Goal: Task Accomplishment & Management: Use online tool/utility

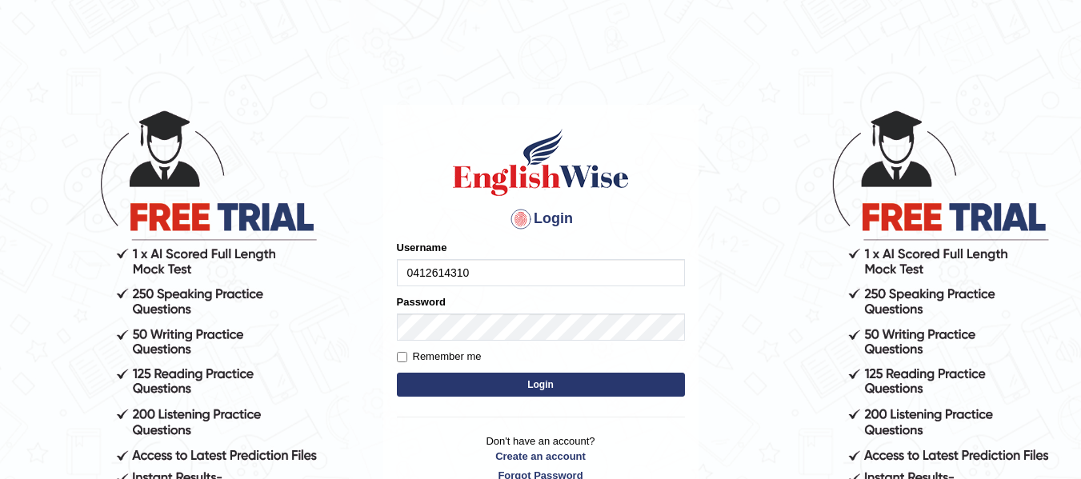
type input "0412614310"
click at [403, 351] on label "Remember me" at bounding box center [439, 357] width 85 height 16
click at [403, 352] on input "Remember me" at bounding box center [402, 357] width 10 height 10
checkbox input "true"
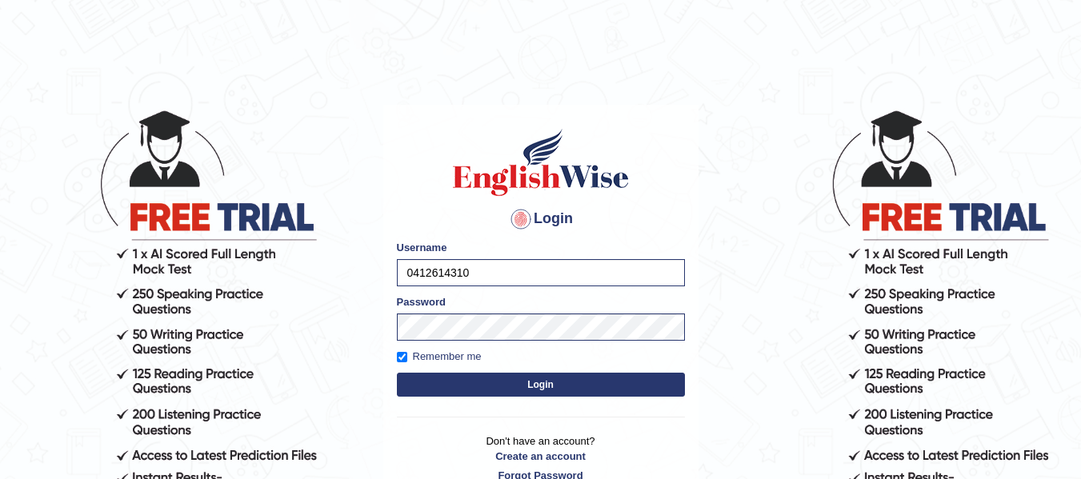
click at [475, 388] on button "Login" at bounding box center [541, 385] width 288 height 24
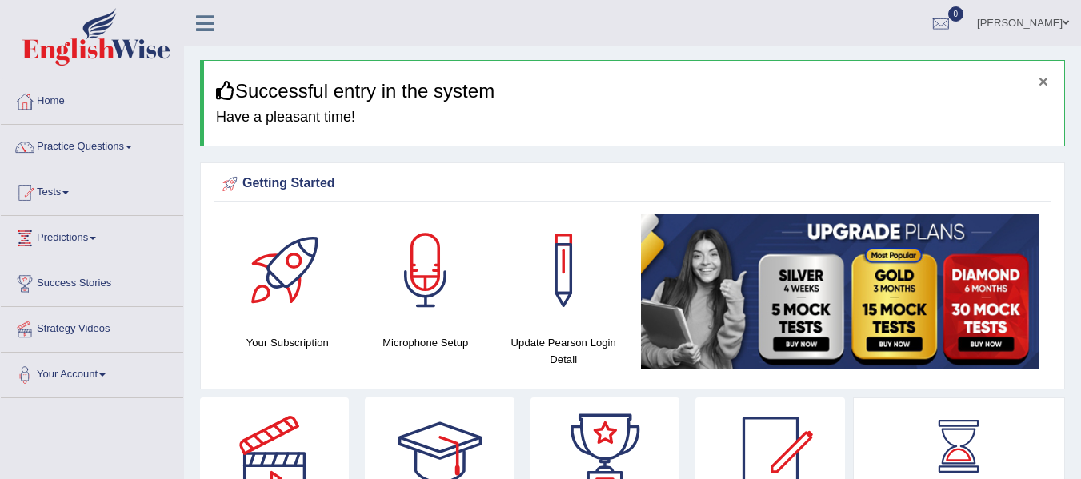
click at [1047, 85] on button "×" at bounding box center [1044, 81] width 10 height 17
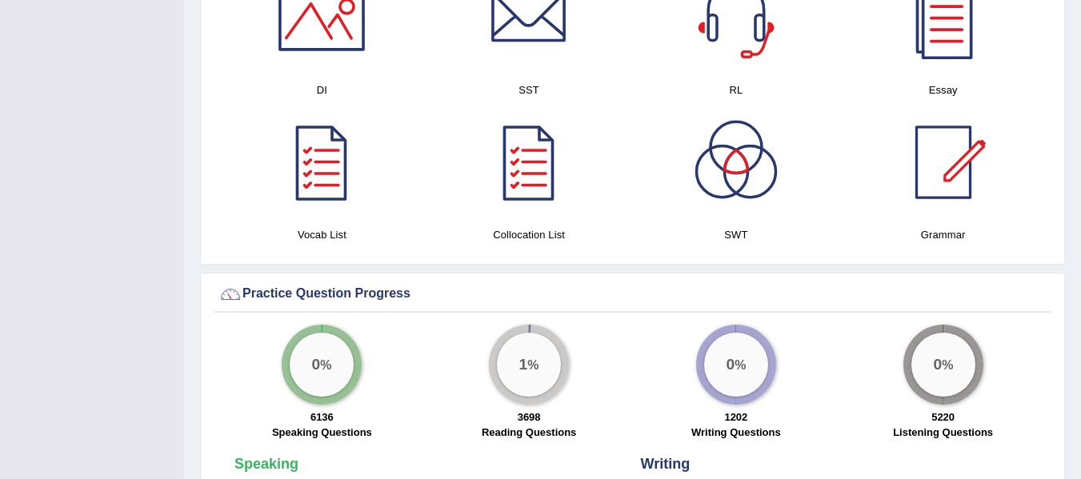
scroll to position [928, 0]
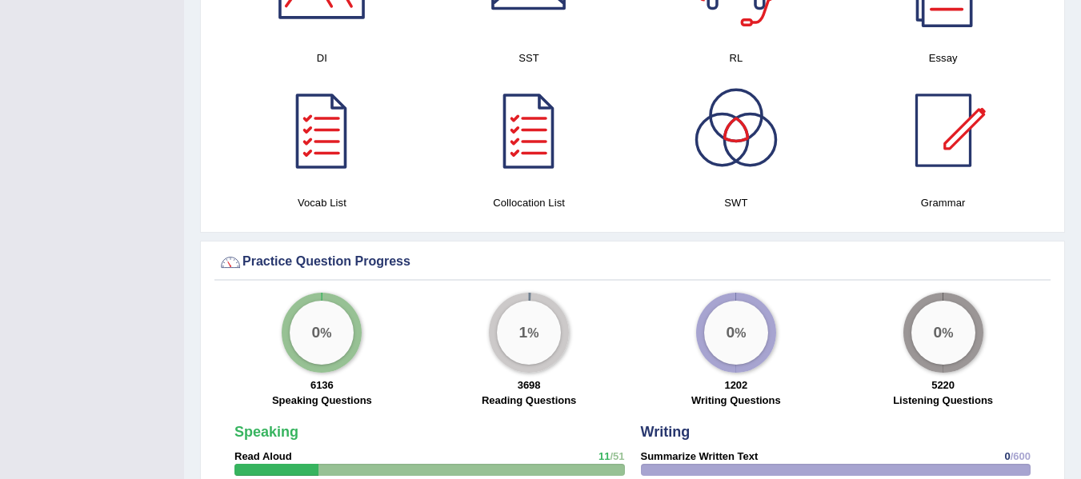
click at [1036, 256] on div "Practice Question Progress" at bounding box center [632, 263] width 828 height 24
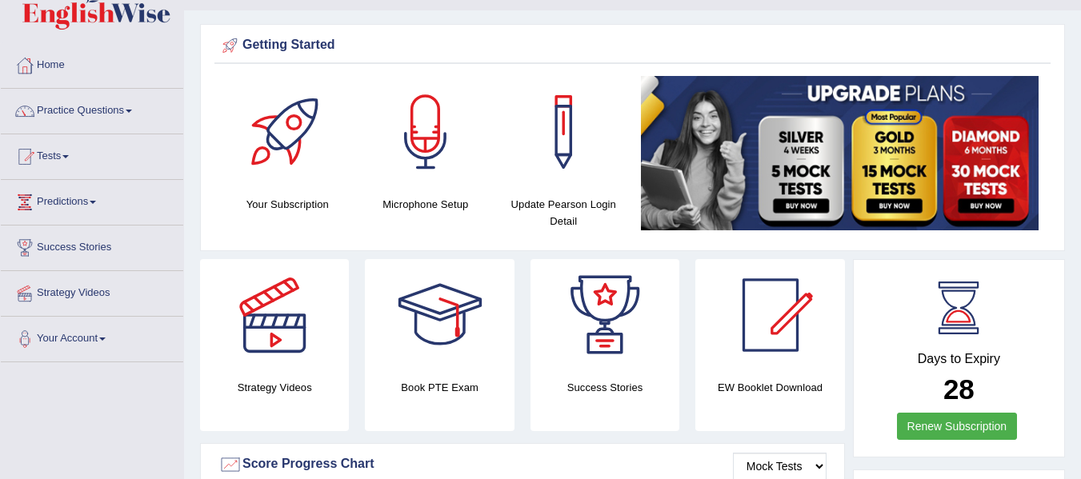
scroll to position [0, 0]
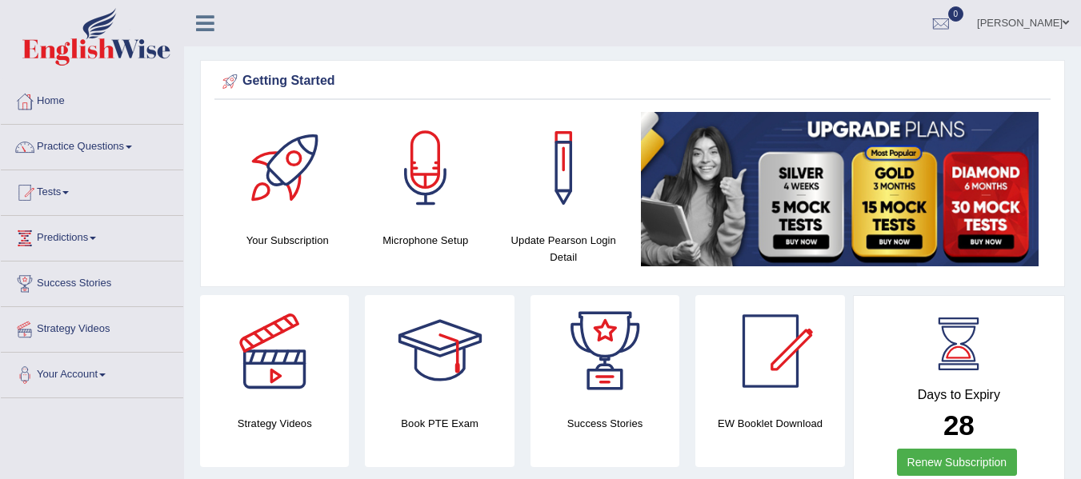
click at [82, 142] on link "Practice Questions" at bounding box center [92, 145] width 182 height 40
click at [133, 144] on link "Practice Questions" at bounding box center [92, 145] width 182 height 40
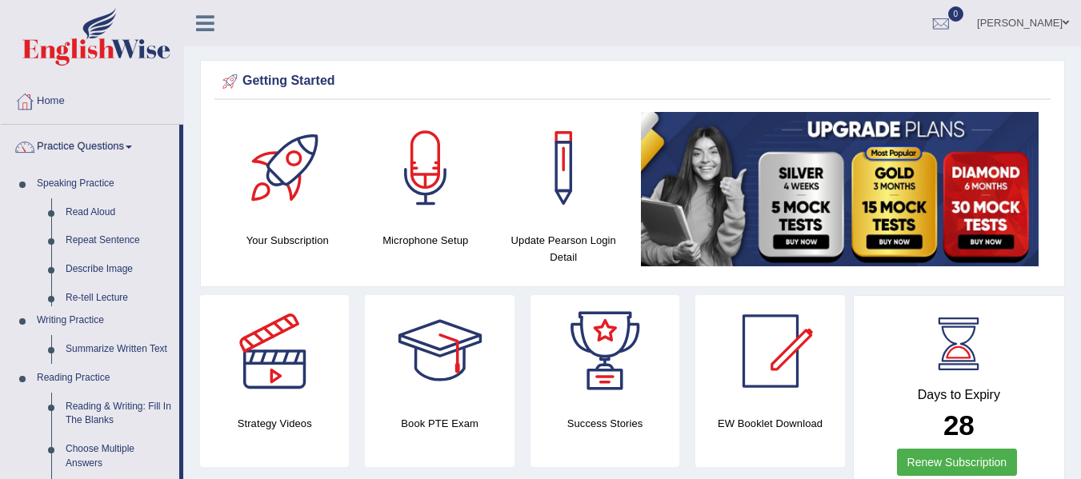
drag, startPoint x: 135, startPoint y: 147, endPoint x: 196, endPoint y: 178, distance: 68.4
click at [132, 147] on span at bounding box center [129, 147] width 6 height 3
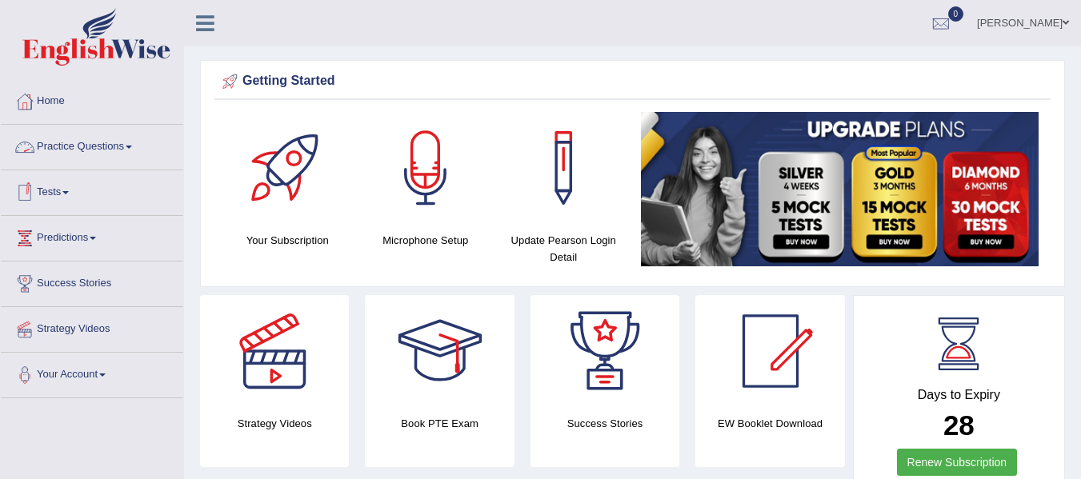
click at [129, 150] on link "Practice Questions" at bounding box center [92, 145] width 182 height 40
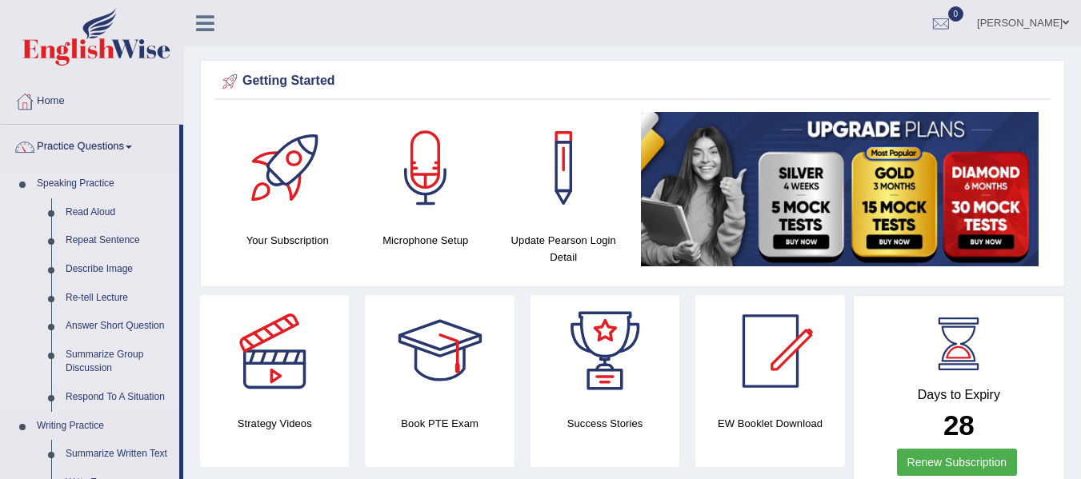
drag, startPoint x: 178, startPoint y: 168, endPoint x: 178, endPoint y: 347, distance: 178.5
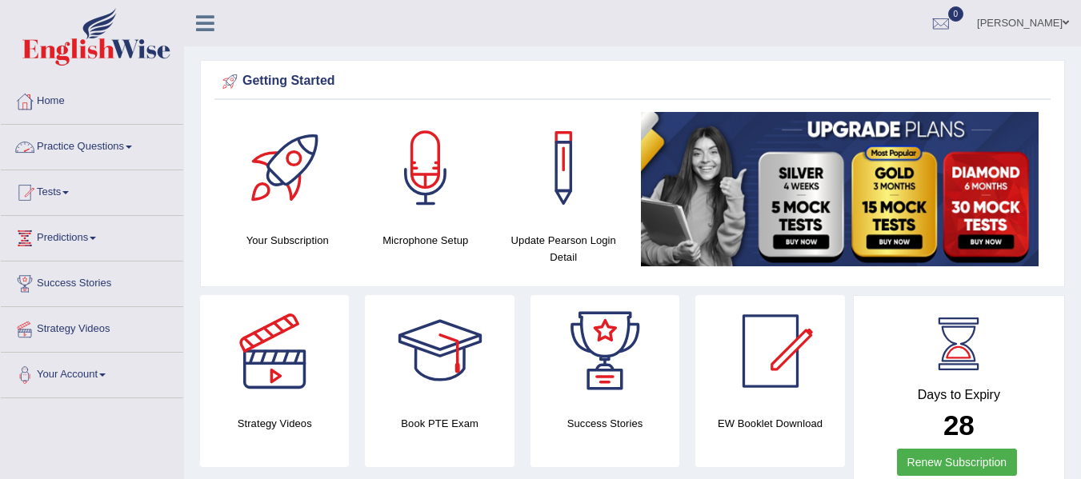
click at [132, 148] on span at bounding box center [129, 147] width 6 height 3
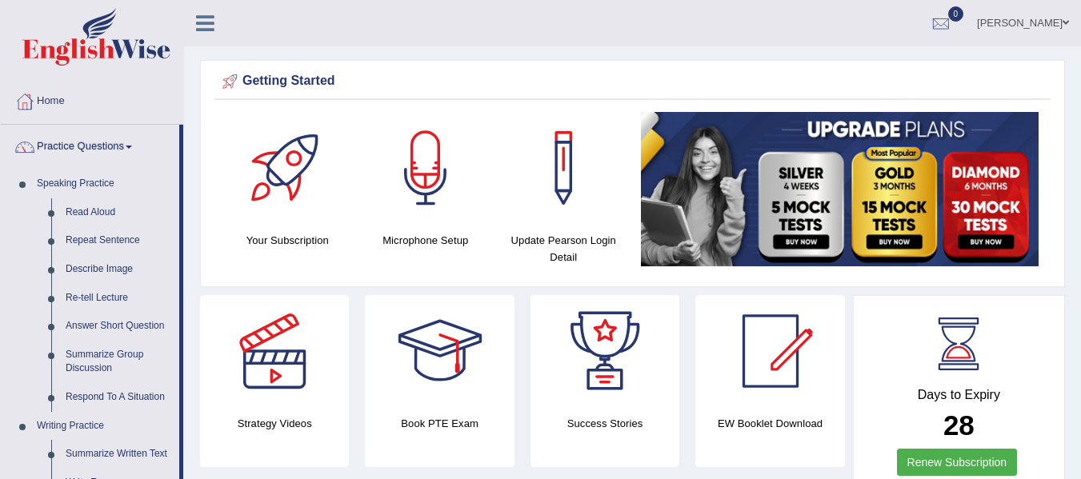
drag, startPoint x: 182, startPoint y: 143, endPoint x: 184, endPoint y: 429, distance: 285.7
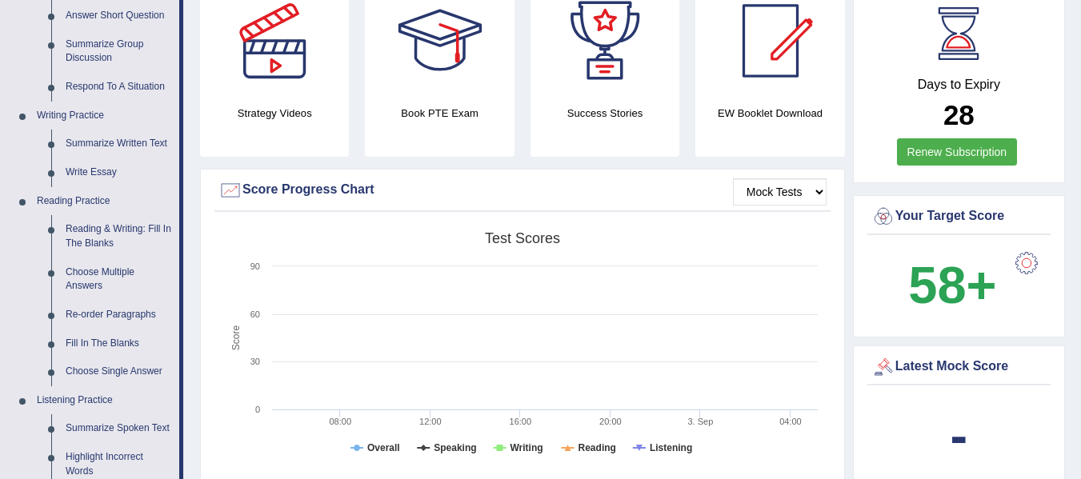
scroll to position [315, 0]
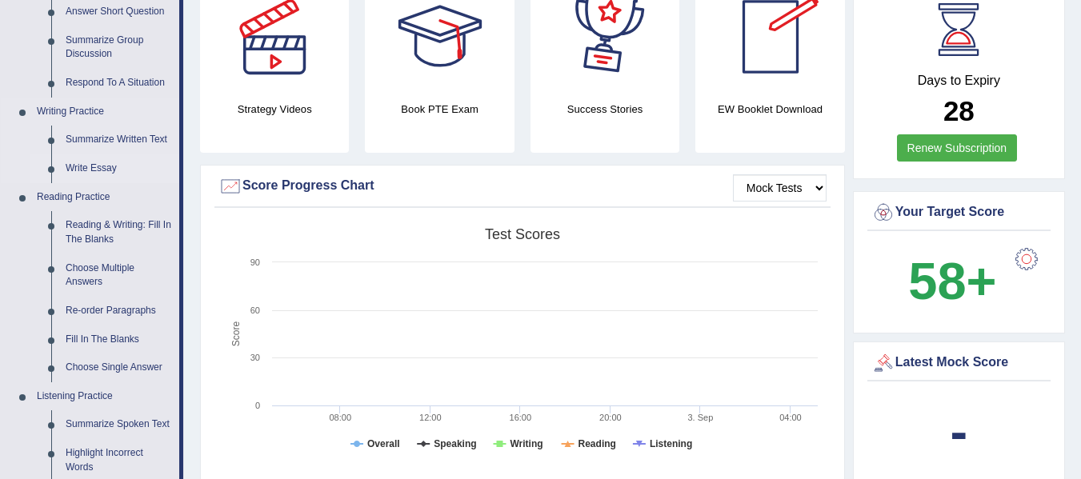
click at [84, 175] on link "Write Essay" at bounding box center [118, 168] width 121 height 29
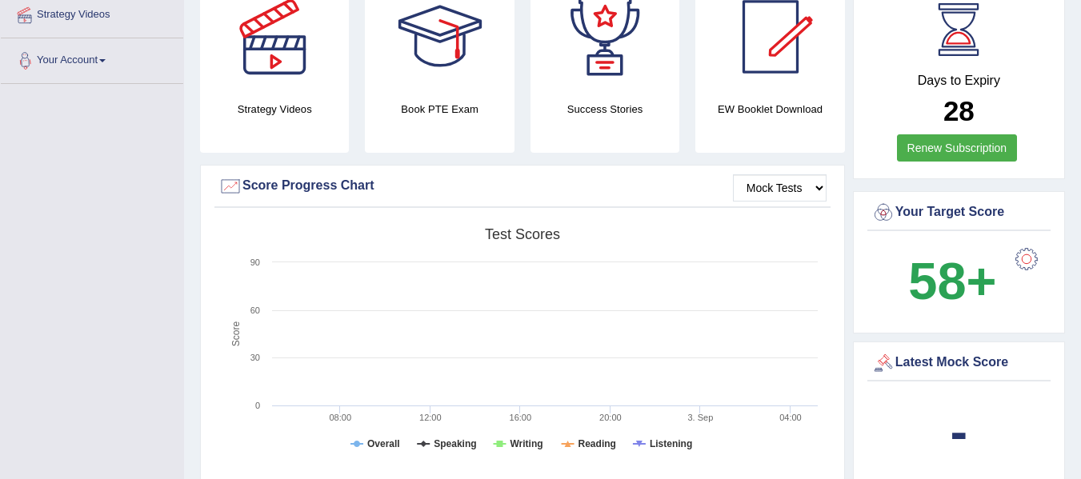
scroll to position [380, 0]
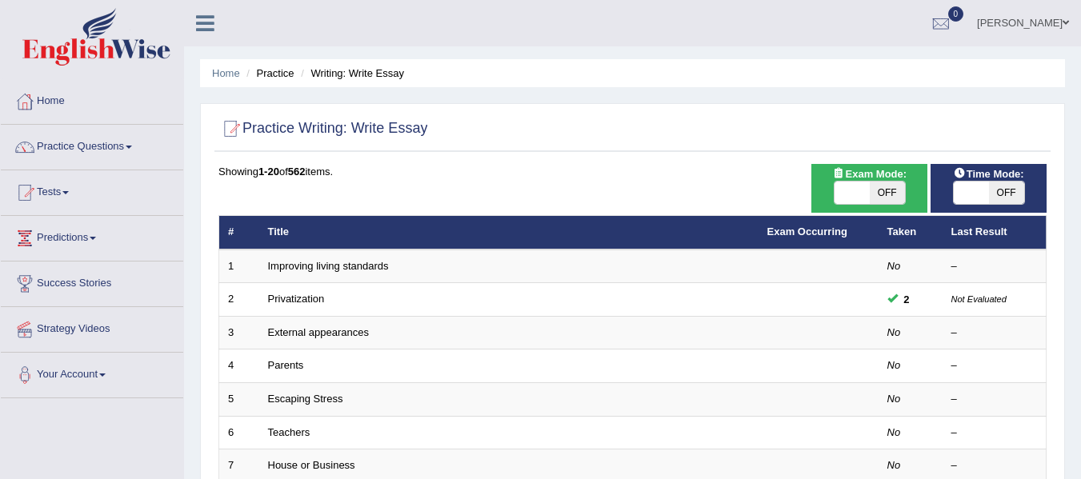
click at [290, 333] on link "External appearances" at bounding box center [318, 333] width 101 height 12
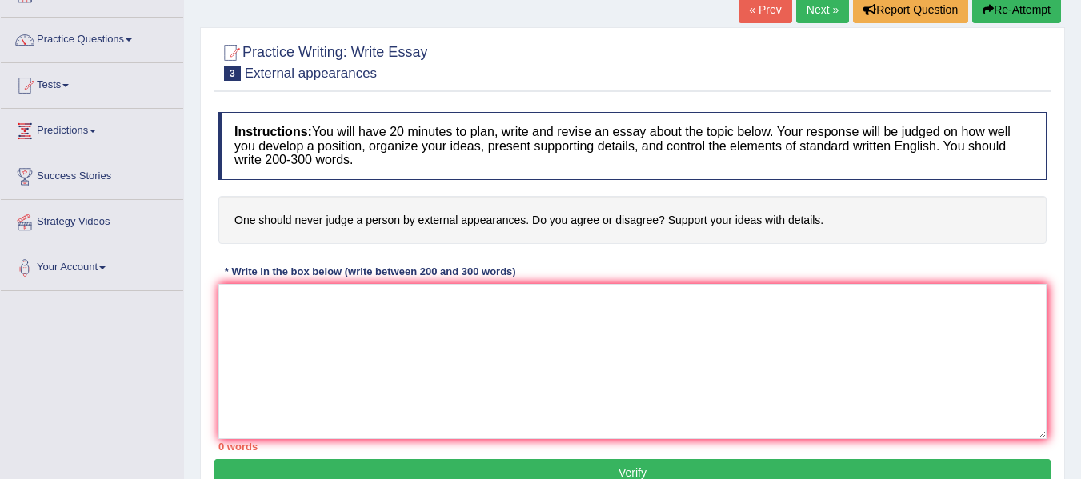
scroll to position [114, 0]
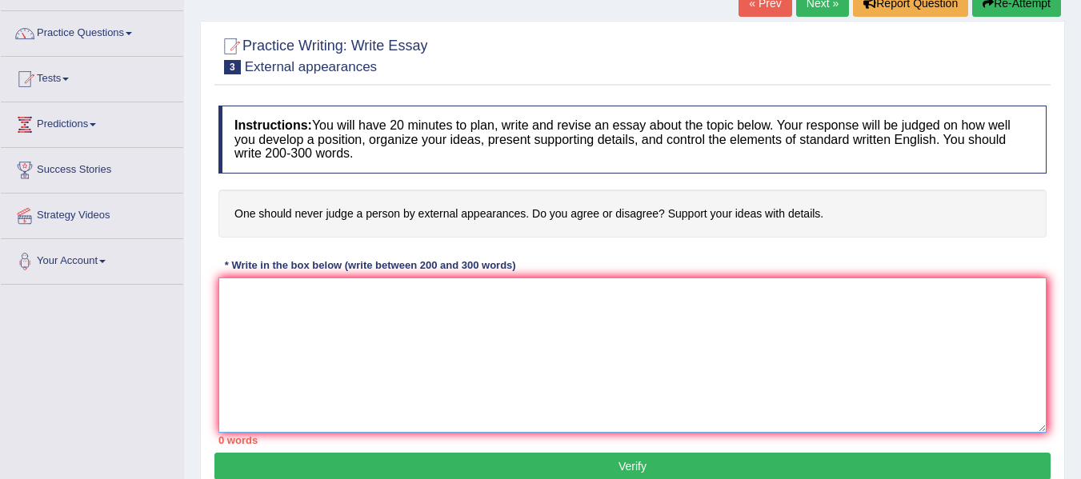
click at [365, 347] on textarea at bounding box center [632, 355] width 828 height 155
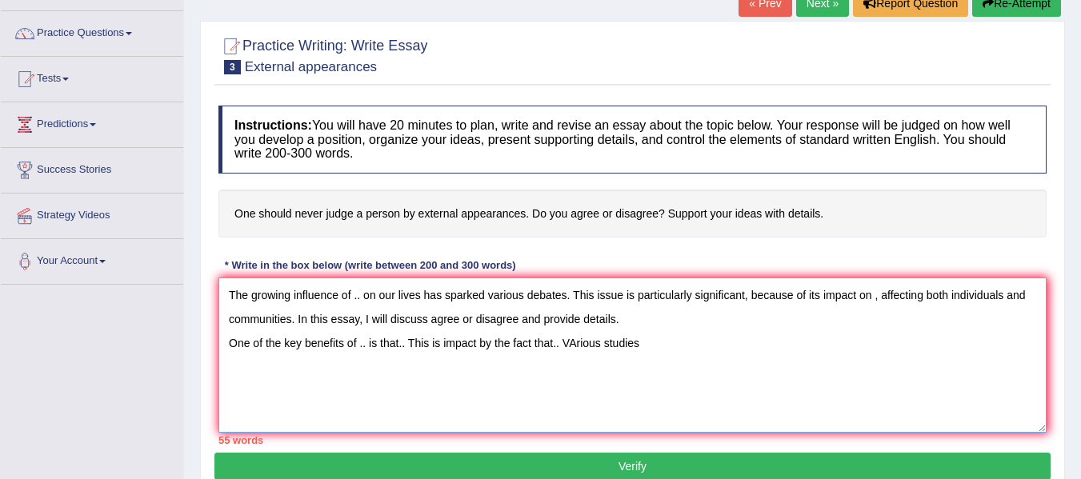
click at [575, 343] on textarea "The growing influence of .. on our lives has sparked various debates. This issu…" at bounding box center [632, 355] width 828 height 155
click at [656, 347] on textarea "The growing influence of .. on our lives has sparked various debates. This issu…" at bounding box center [632, 355] width 828 height 155
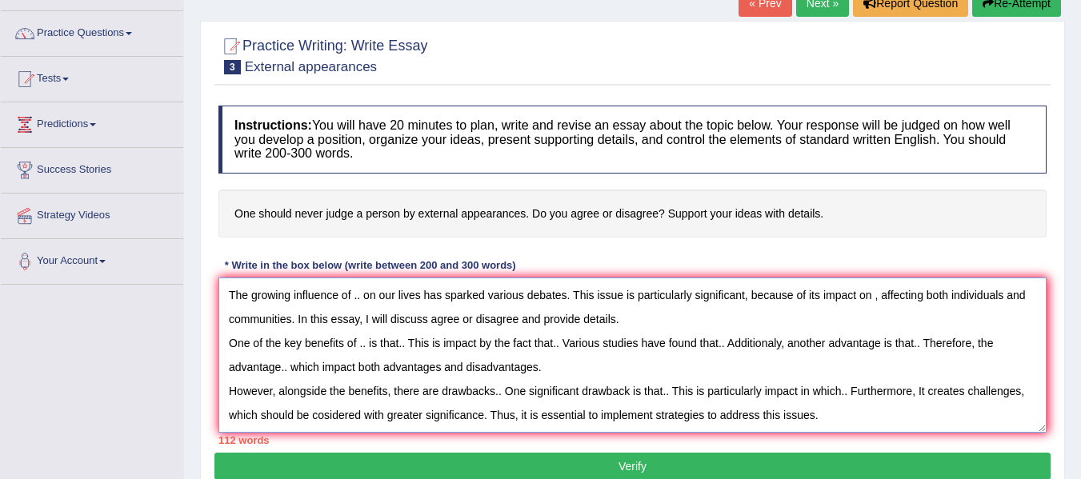
scroll to position [14, 0]
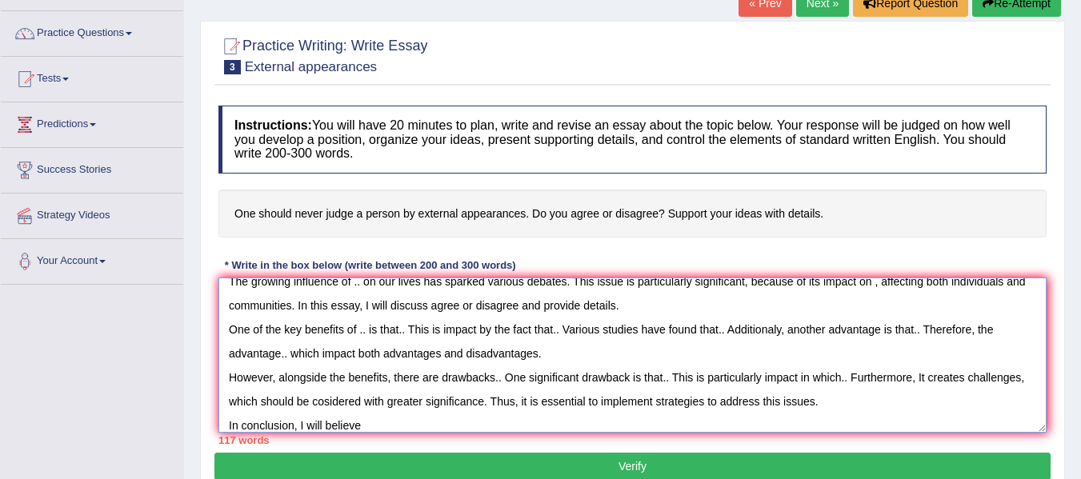
click at [387, 427] on textarea "The growing influence of .. on our lives has sparked various debates. This issu…" at bounding box center [632, 355] width 828 height 155
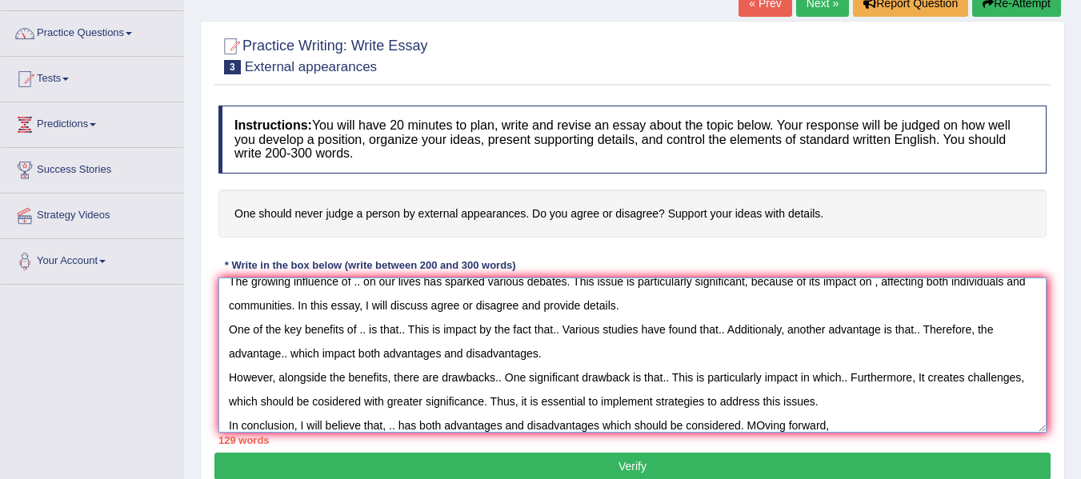
click at [767, 428] on textarea "The growing influence of .. on our lives has sparked various debates. This issu…" at bounding box center [632, 355] width 828 height 155
click at [843, 424] on textarea "The growing influence of .. on our lives has sparked various debates. This issu…" at bounding box center [632, 355] width 828 height 155
click at [898, 430] on textarea "The growing influence of .. on our lives has sparked various debates. This issu…" at bounding box center [632, 355] width 828 height 155
click at [975, 423] on textarea "The growing influence of .. on our lives has sparked various debates. This issu…" at bounding box center [632, 355] width 828 height 155
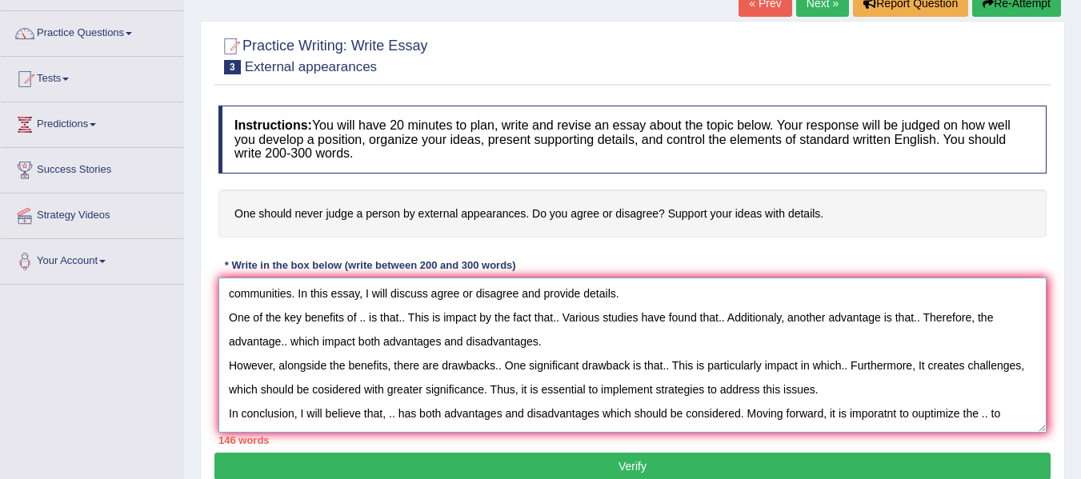
scroll to position [0, 0]
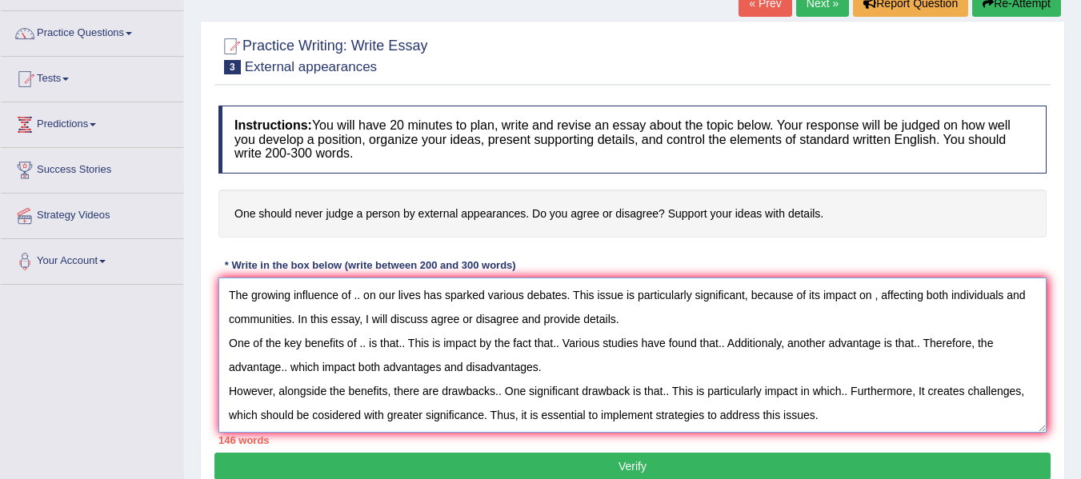
drag, startPoint x: 381, startPoint y: 367, endPoint x: 539, endPoint y: 372, distance: 158.5
click at [539, 372] on textarea "The growing influence of .. on our lives has sparked various debates. This issu…" at bounding box center [632, 355] width 828 height 155
click at [359, 301] on textarea "The growing influence of .. on our lives has sparked various debates. This issu…" at bounding box center [632, 355] width 828 height 155
click at [362, 301] on textarea "The growing influence of .. on our lives has sparked various debates. This issu…" at bounding box center [632, 355] width 828 height 155
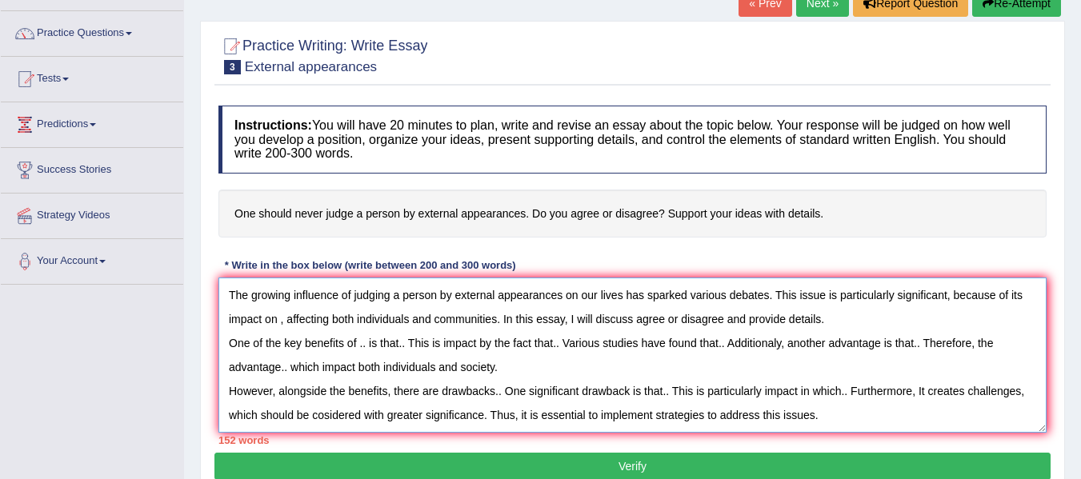
click at [282, 320] on textarea "The growing influence of judging a person by external appearances on our lives …" at bounding box center [632, 355] width 828 height 155
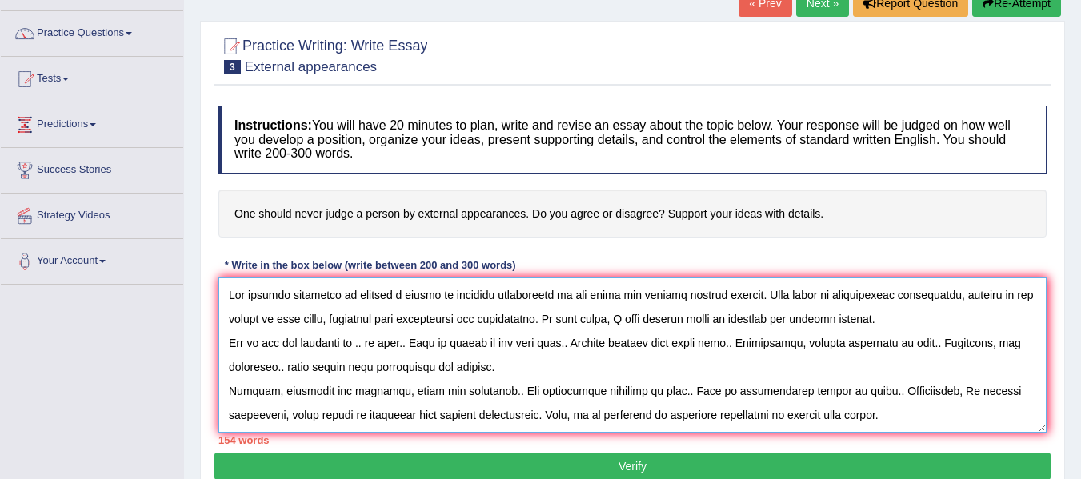
click at [675, 323] on textarea at bounding box center [632, 355] width 828 height 155
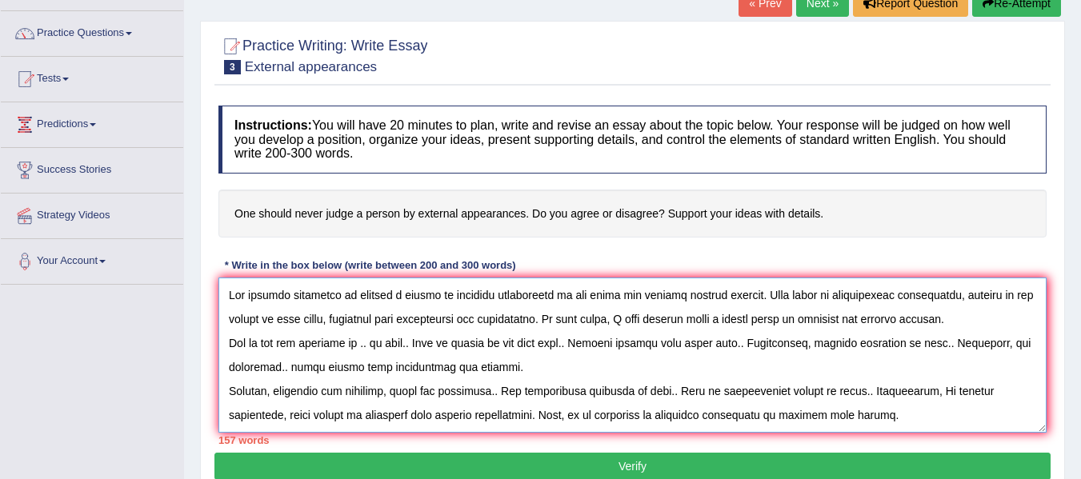
click at [675, 320] on textarea at bounding box center [632, 355] width 828 height 155
click at [367, 347] on textarea at bounding box center [632, 355] width 828 height 155
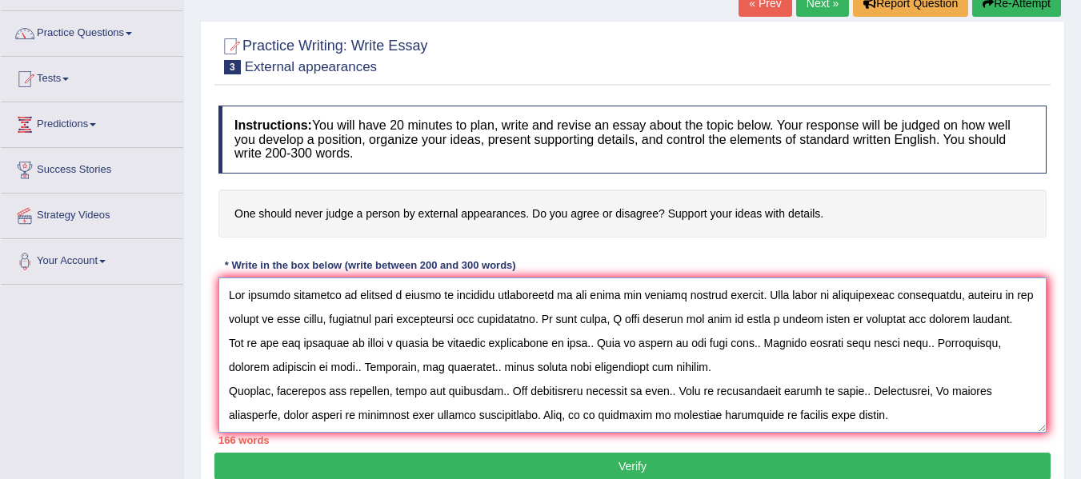
click at [592, 341] on textarea at bounding box center [632, 355] width 828 height 155
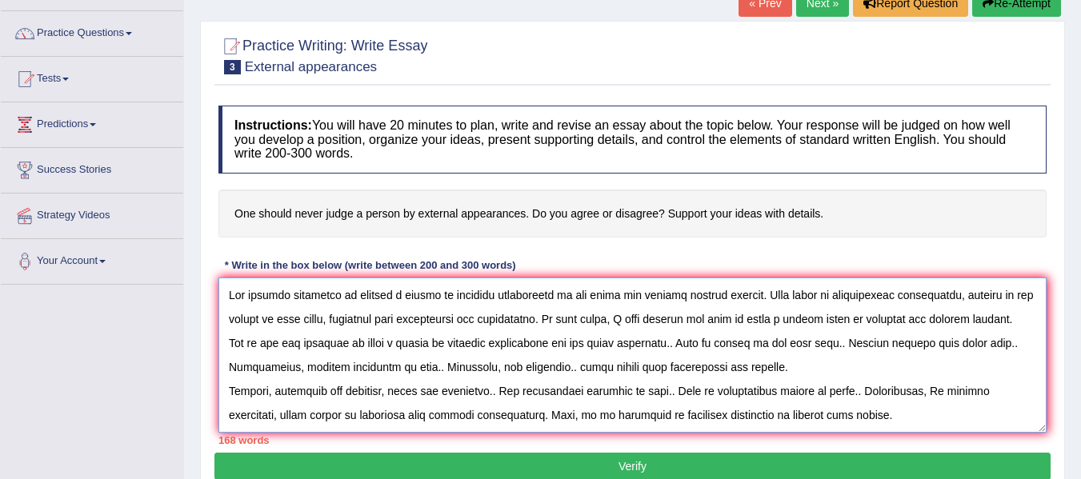
click at [694, 343] on textarea at bounding box center [632, 355] width 828 height 155
click at [834, 342] on textarea at bounding box center [632, 355] width 828 height 155
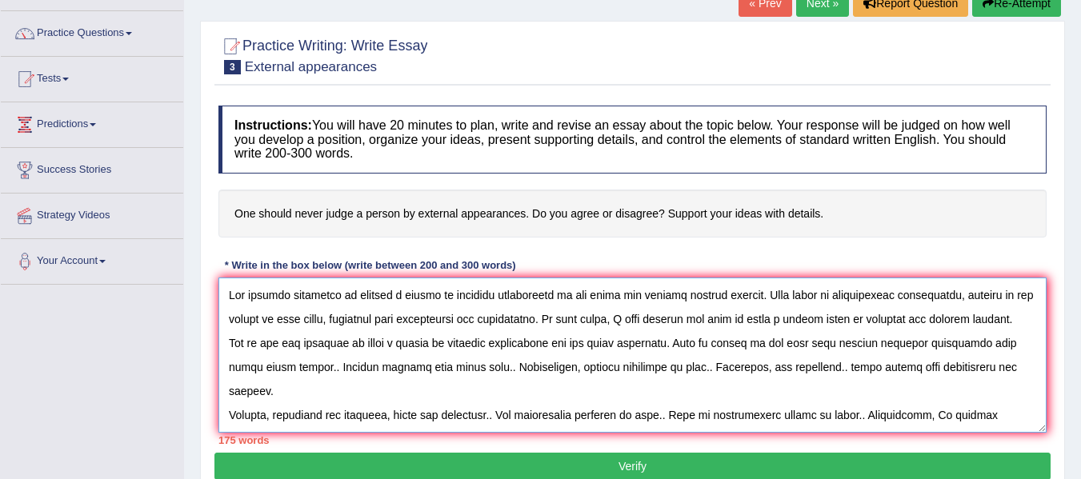
click at [335, 372] on textarea at bounding box center [632, 355] width 828 height 155
click at [489, 370] on textarea at bounding box center [632, 355] width 828 height 155
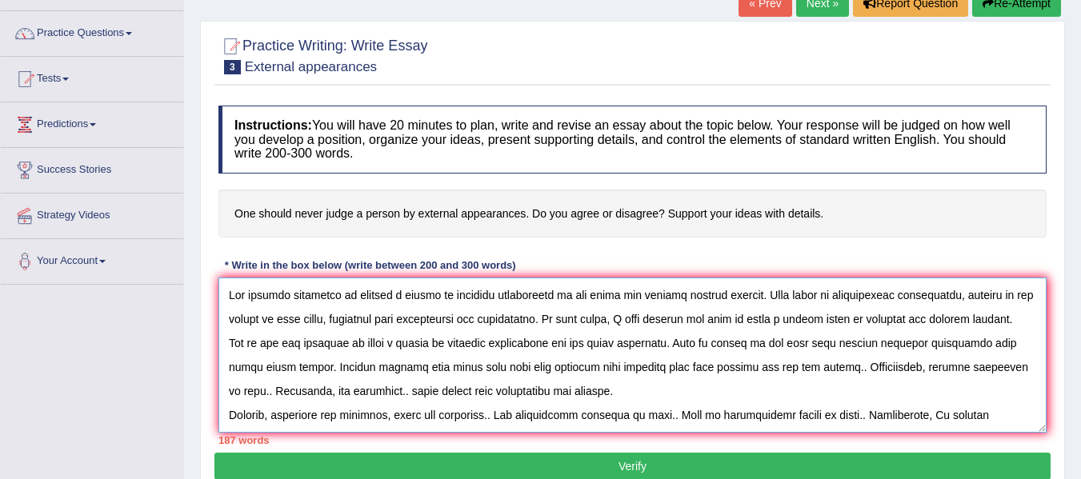
click at [857, 375] on textarea at bounding box center [632, 355] width 828 height 155
click at [251, 394] on textarea at bounding box center [632, 355] width 828 height 155
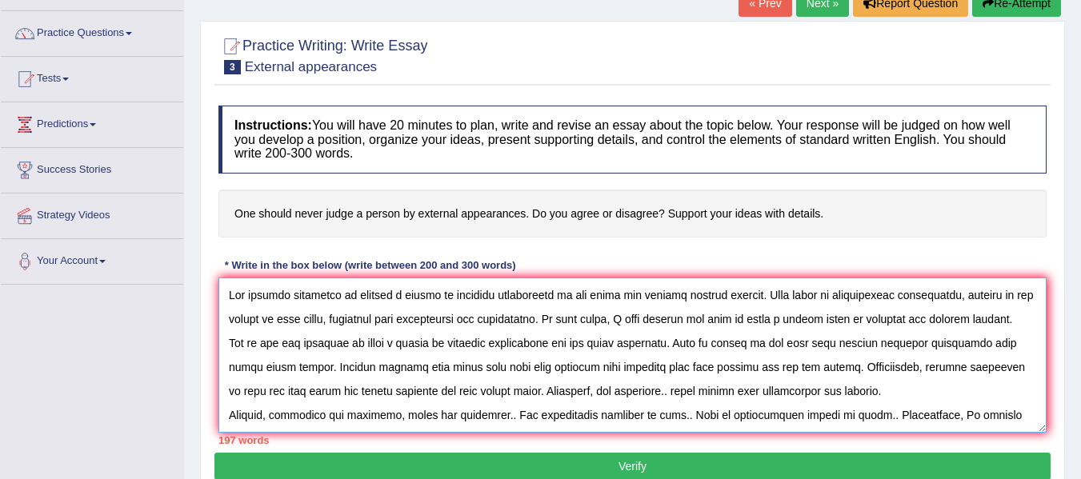
click at [692, 395] on textarea at bounding box center [632, 355] width 828 height 155
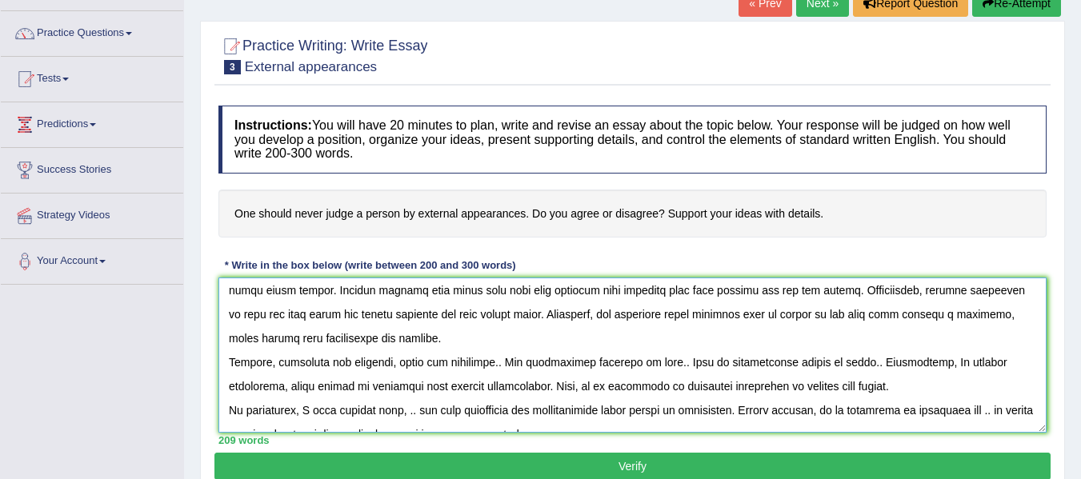
scroll to position [89, 0]
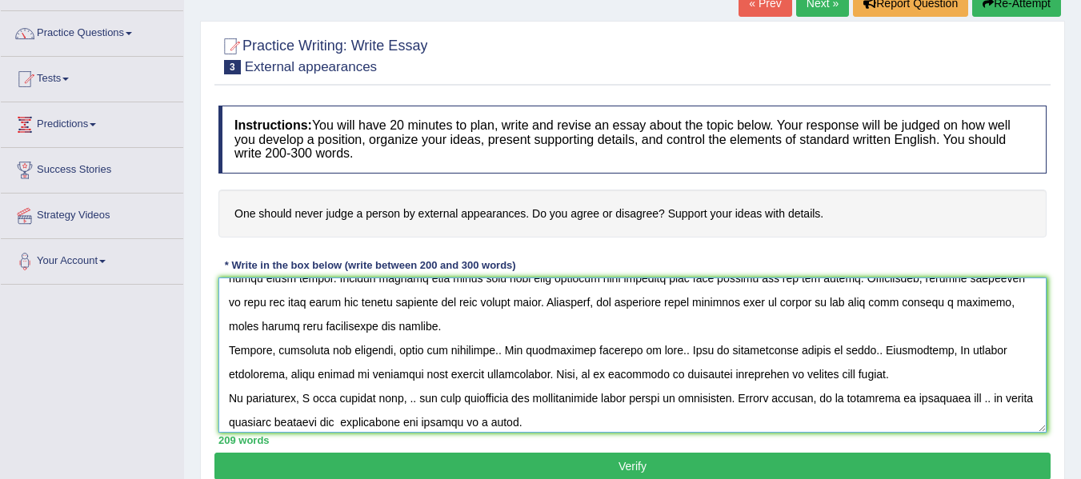
click at [499, 351] on textarea at bounding box center [632, 355] width 828 height 155
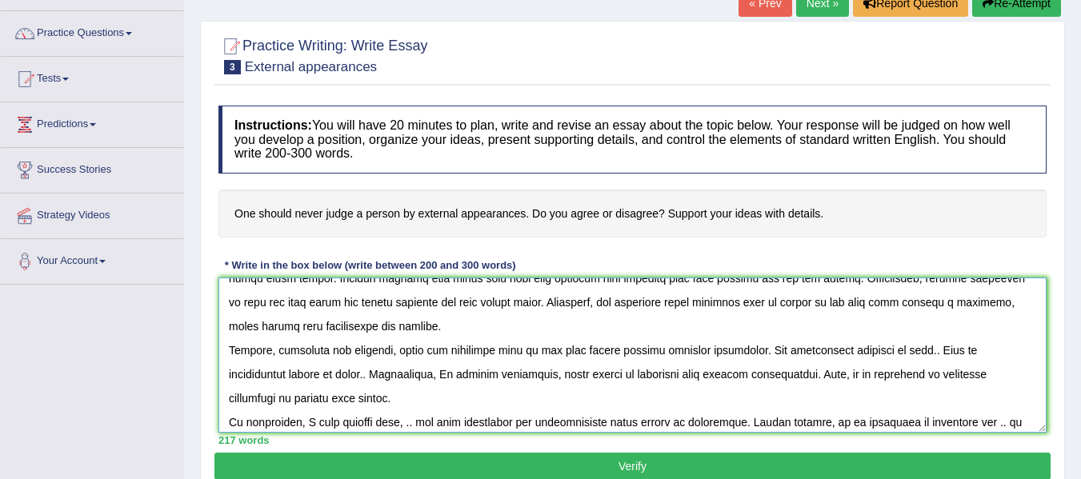
click at [925, 349] on textarea at bounding box center [632, 355] width 828 height 155
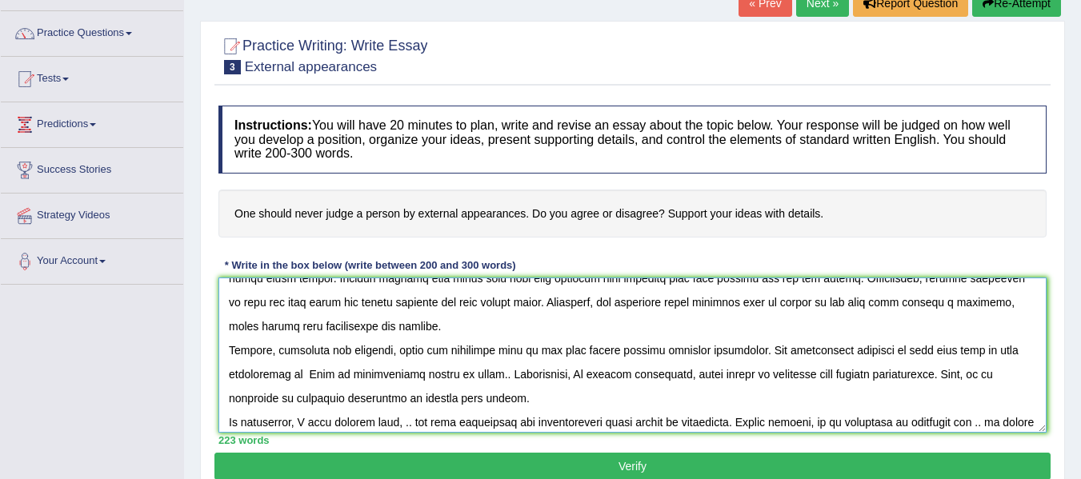
click at [1016, 348] on textarea at bounding box center [632, 355] width 828 height 155
click at [329, 376] on textarea at bounding box center [632, 355] width 828 height 155
click at [564, 375] on textarea at bounding box center [632, 355] width 828 height 155
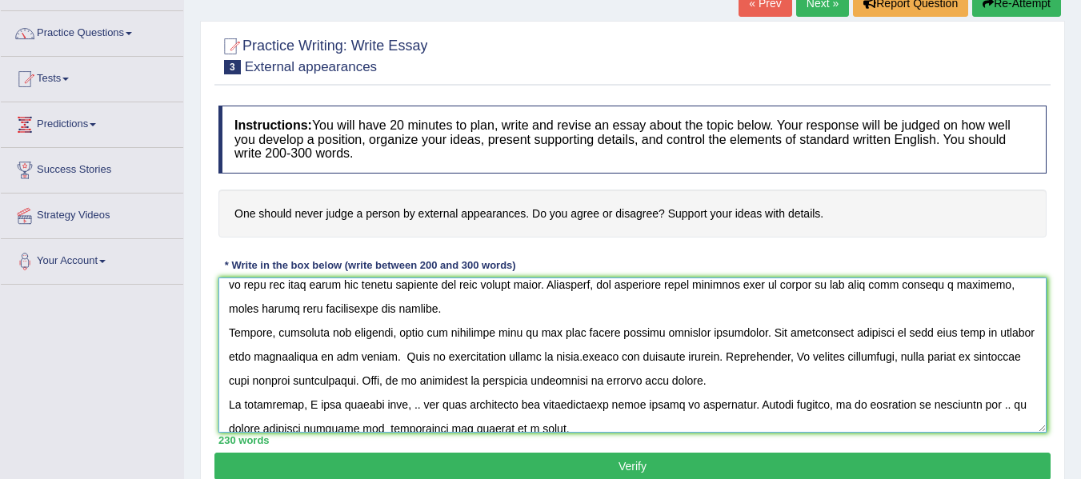
scroll to position [120, 0]
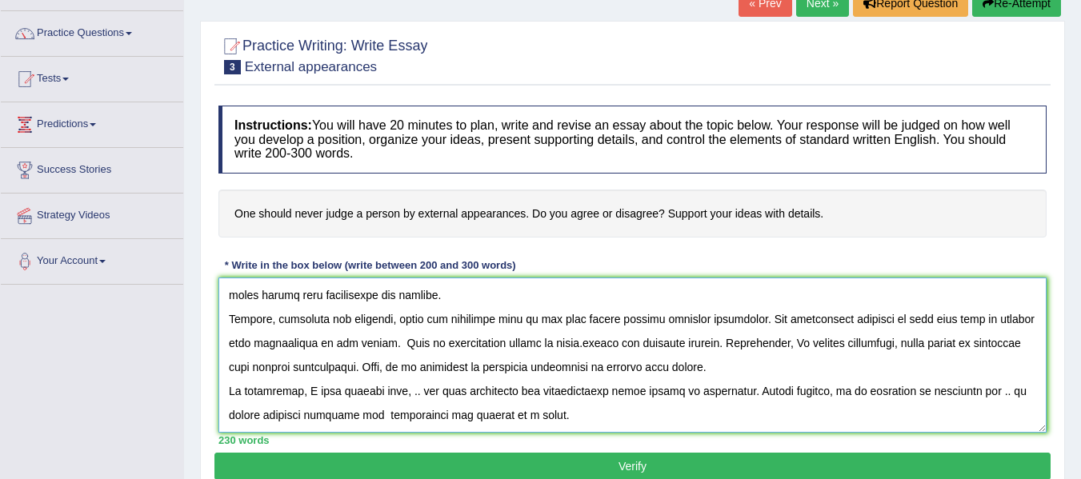
click at [399, 398] on textarea at bounding box center [632, 355] width 828 height 155
click at [643, 398] on textarea at bounding box center [632, 355] width 828 height 155
click at [625, 392] on textarea at bounding box center [632, 355] width 828 height 155
click at [667, 395] on textarea at bounding box center [632, 355] width 828 height 155
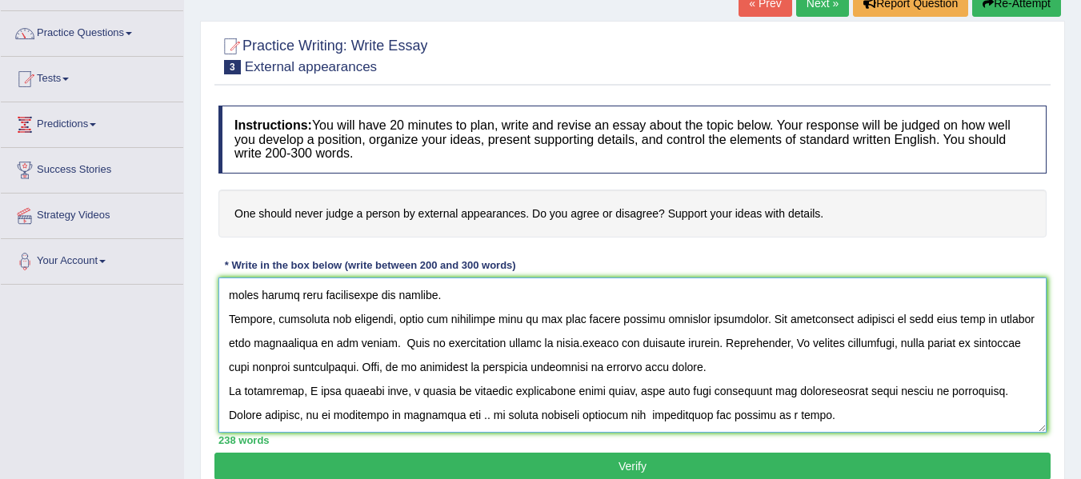
click at [468, 417] on textarea at bounding box center [632, 355] width 828 height 155
click at [469, 417] on textarea at bounding box center [632, 355] width 828 height 155
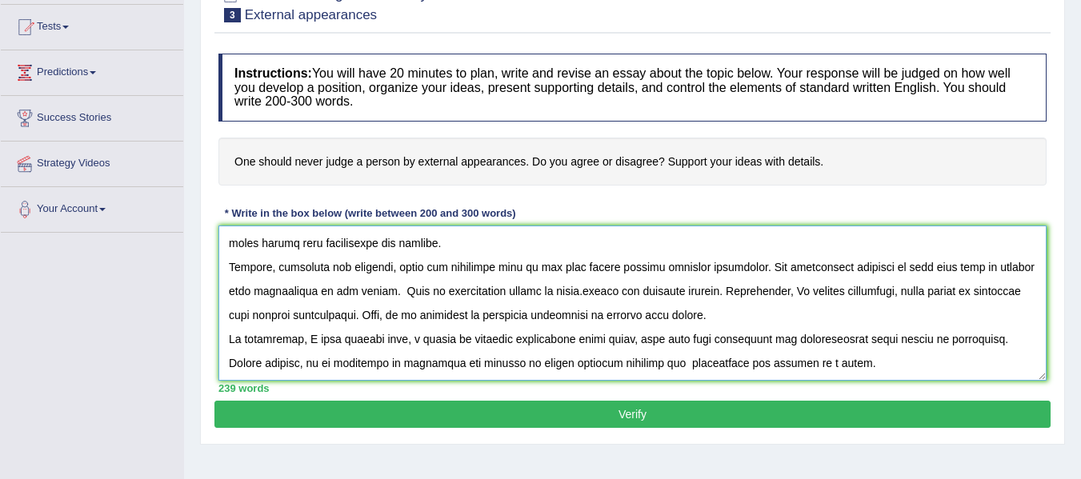
scroll to position [167, 0]
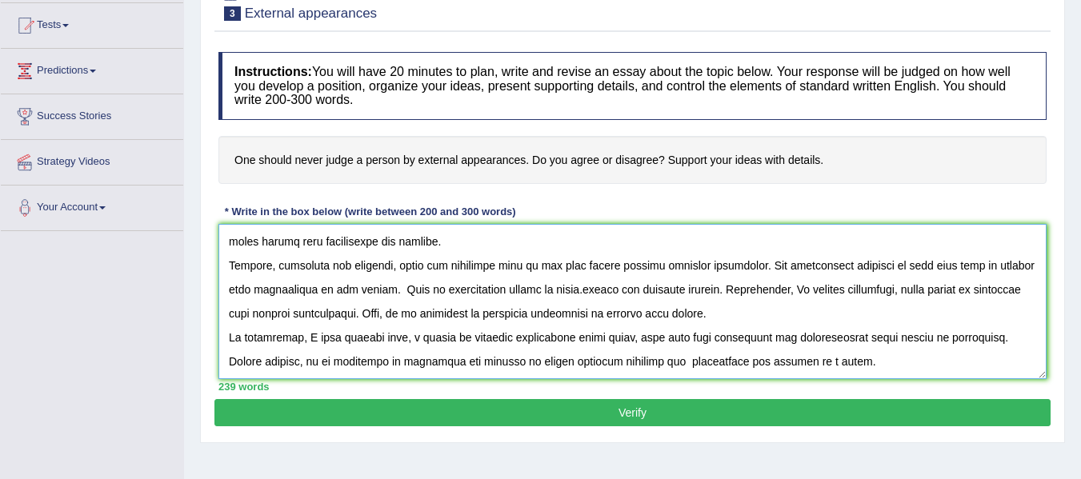
type textarea "The growing influence of judging a person by external appearances on our lives …"
click at [794, 408] on button "Verify" at bounding box center [632, 412] width 836 height 27
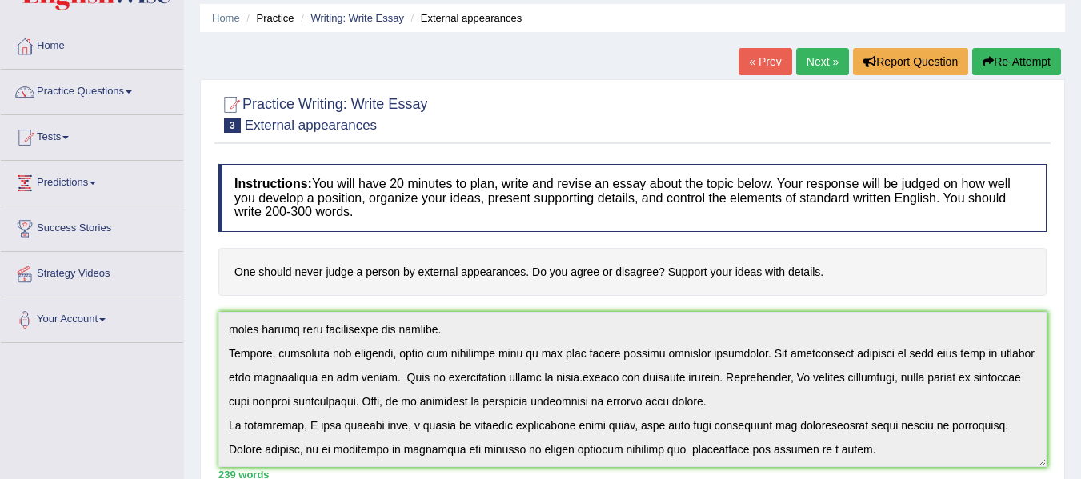
scroll to position [0, 0]
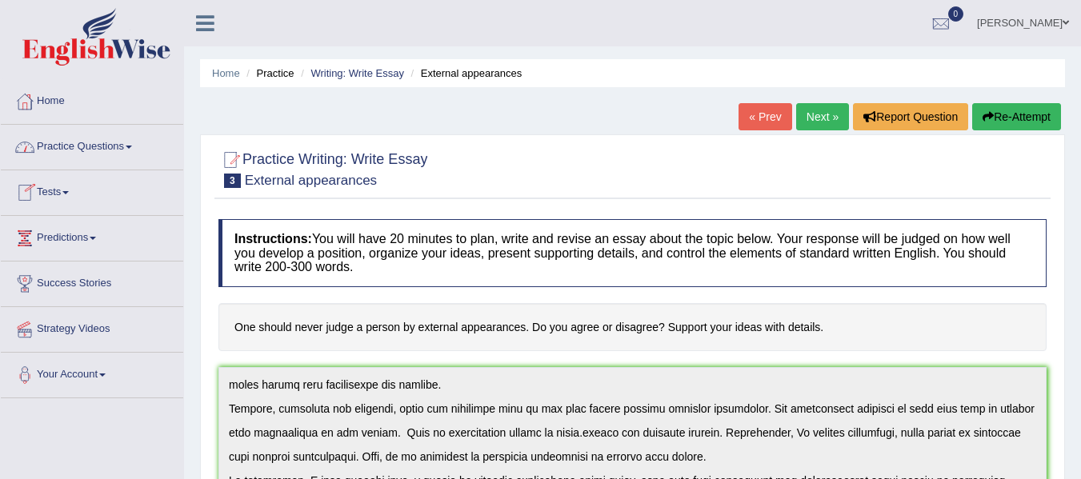
click at [90, 144] on link "Practice Questions" at bounding box center [92, 145] width 182 height 40
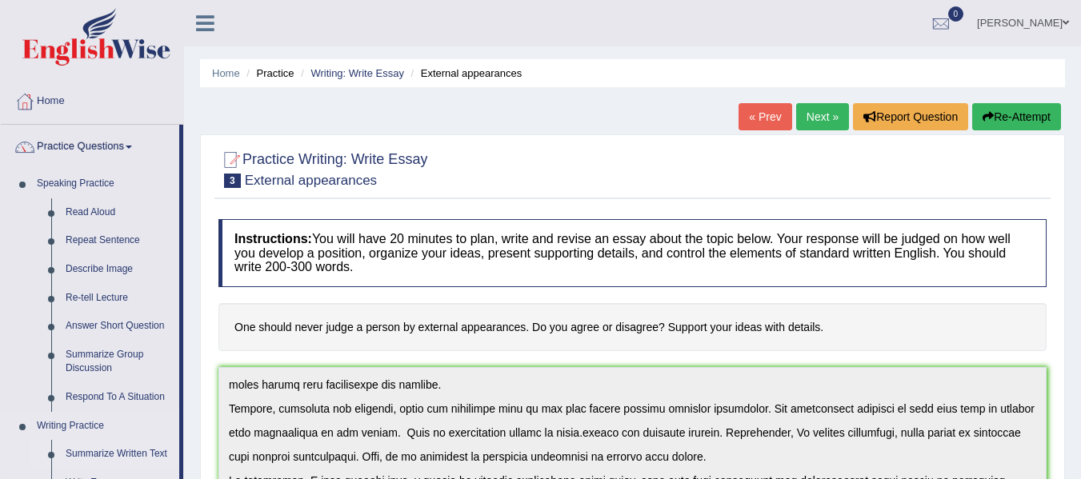
click at [119, 451] on link "Summarize Written Text" at bounding box center [118, 454] width 121 height 29
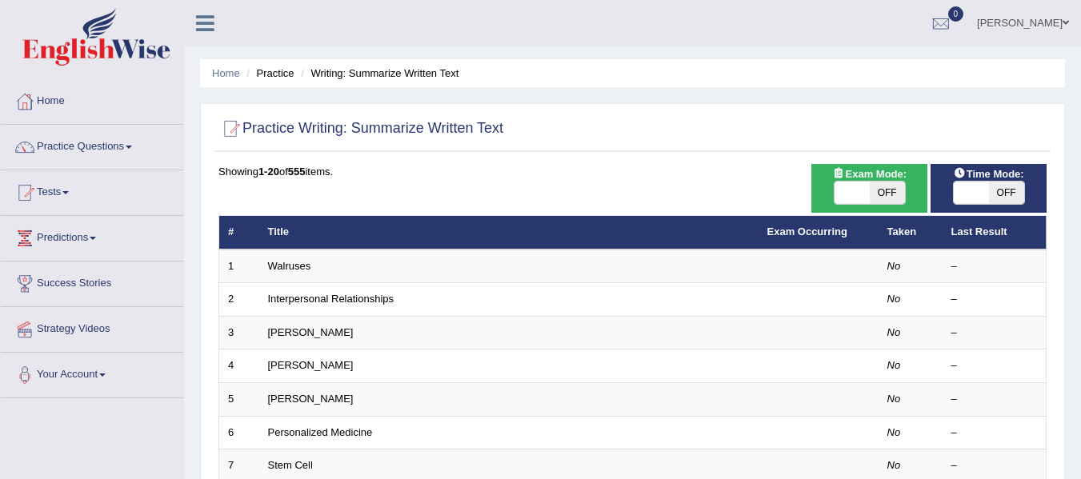
click at [323, 271] on td "Walruses" at bounding box center [508, 267] width 499 height 34
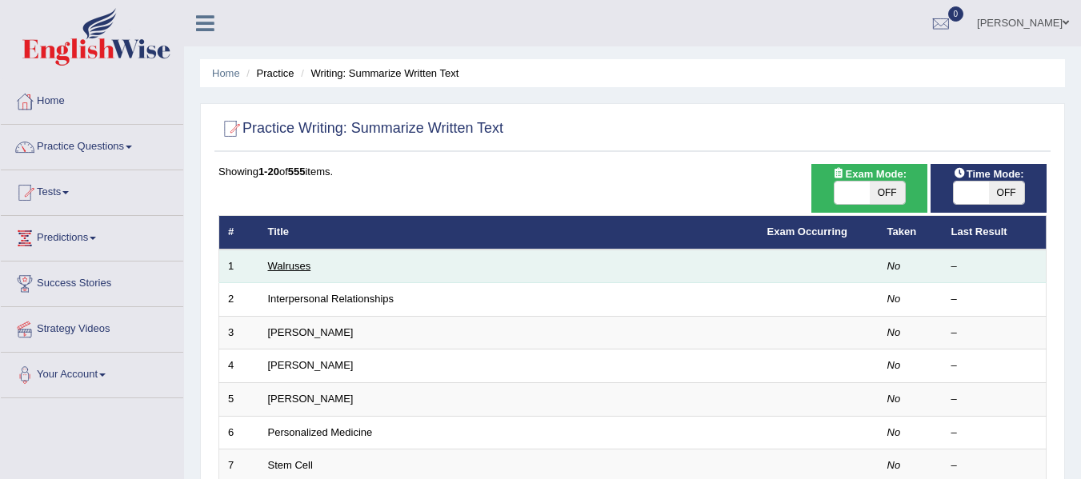
click at [284, 261] on link "Walruses" at bounding box center [289, 266] width 43 height 12
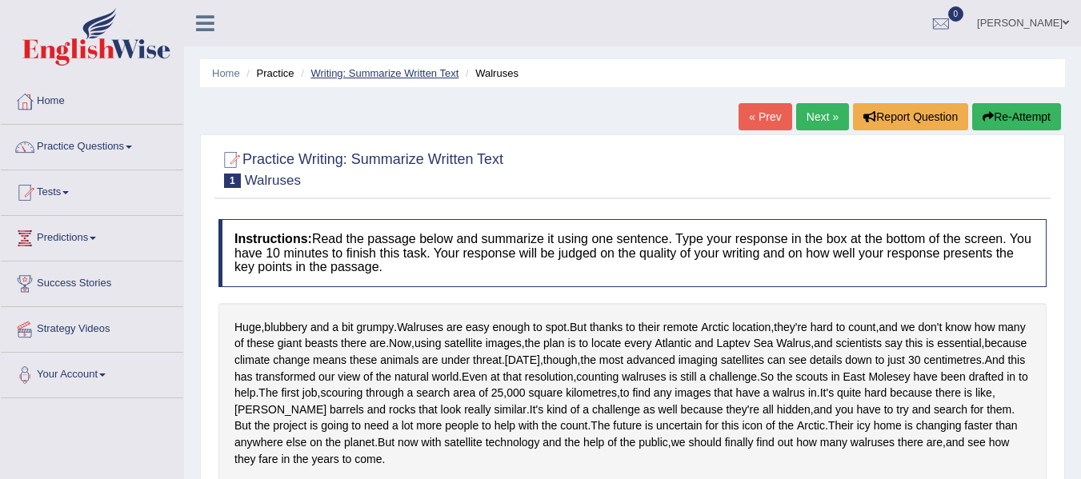
click at [330, 76] on link "Writing: Summarize Written Text" at bounding box center [385, 73] width 148 height 12
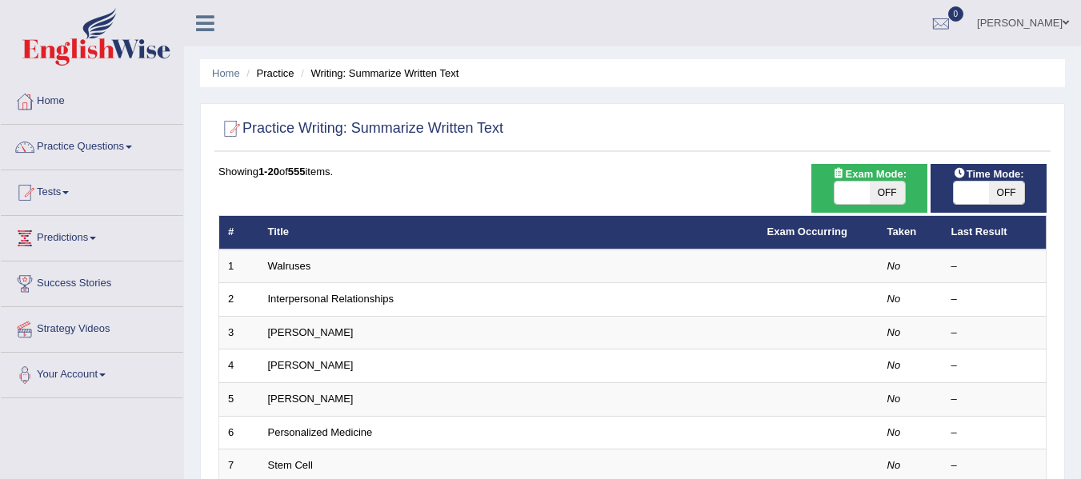
click at [976, 190] on span at bounding box center [971, 193] width 35 height 22
checkbox input "true"
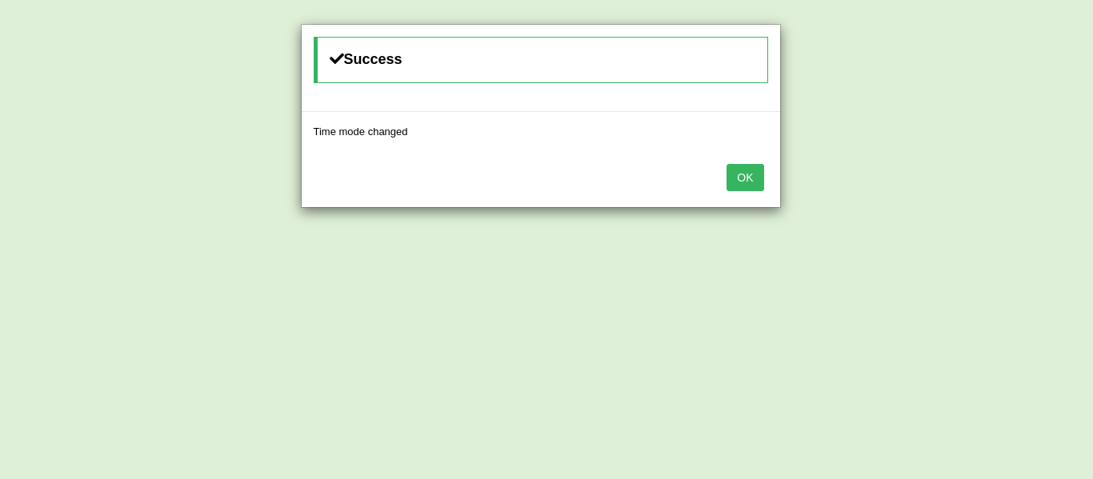
click at [748, 178] on button "OK" at bounding box center [745, 177] width 37 height 27
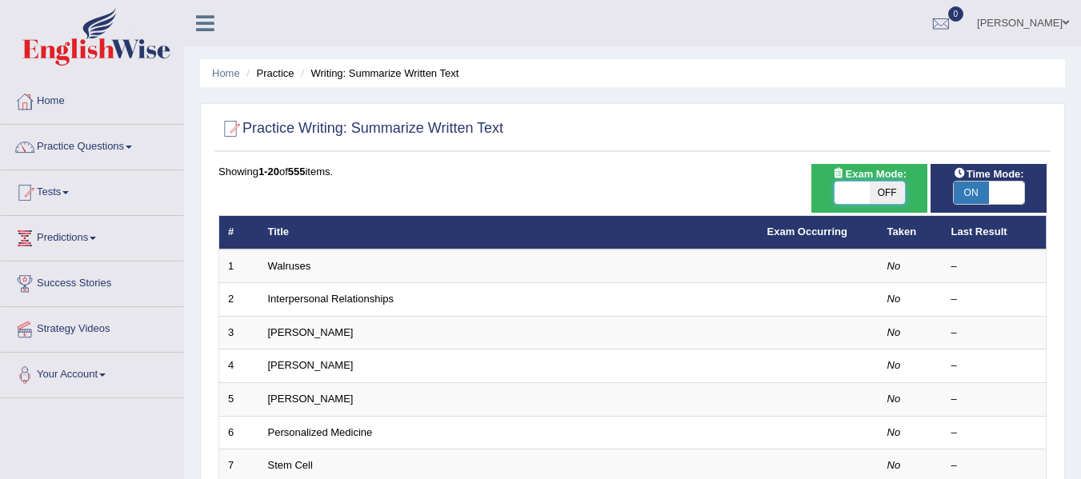
click at [866, 192] on span at bounding box center [852, 193] width 35 height 22
checkbox input "true"
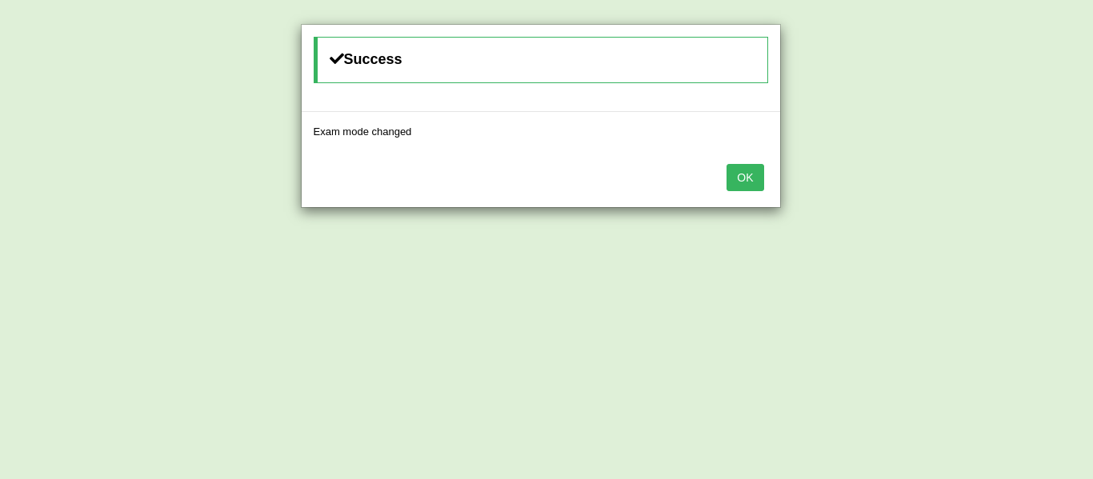
click at [749, 171] on button "OK" at bounding box center [745, 177] width 37 height 27
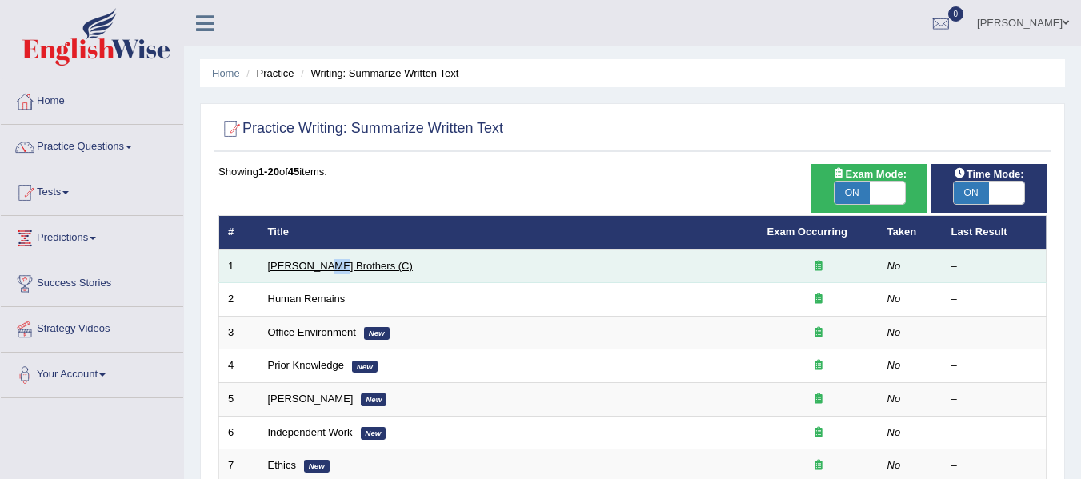
drag, startPoint x: 316, startPoint y: 279, endPoint x: 327, endPoint y: 271, distance: 13.8
click at [327, 271] on td "[PERSON_NAME] Brothers (C)" at bounding box center [508, 267] width 499 height 34
click at [327, 271] on link "[PERSON_NAME] Brothers (C)" at bounding box center [340, 266] width 145 height 12
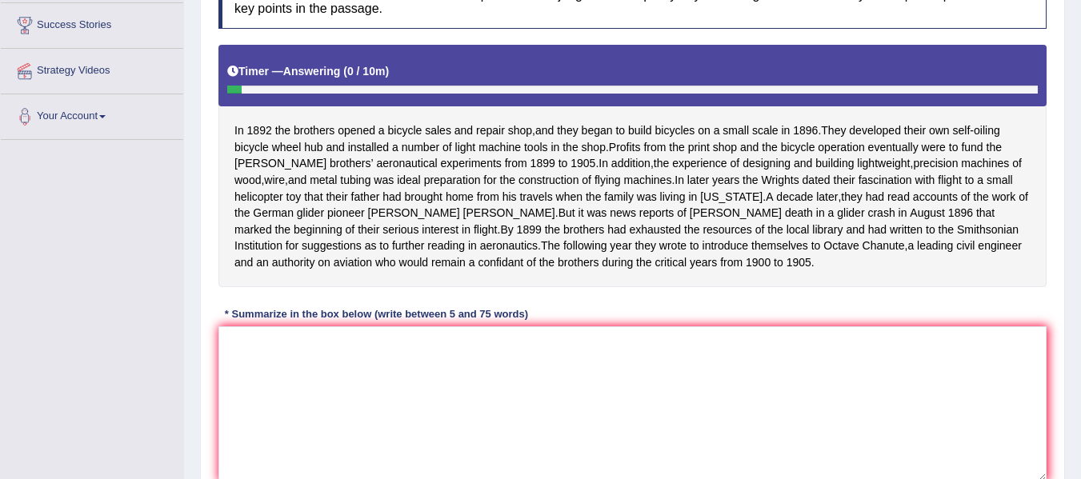
scroll to position [262, 0]
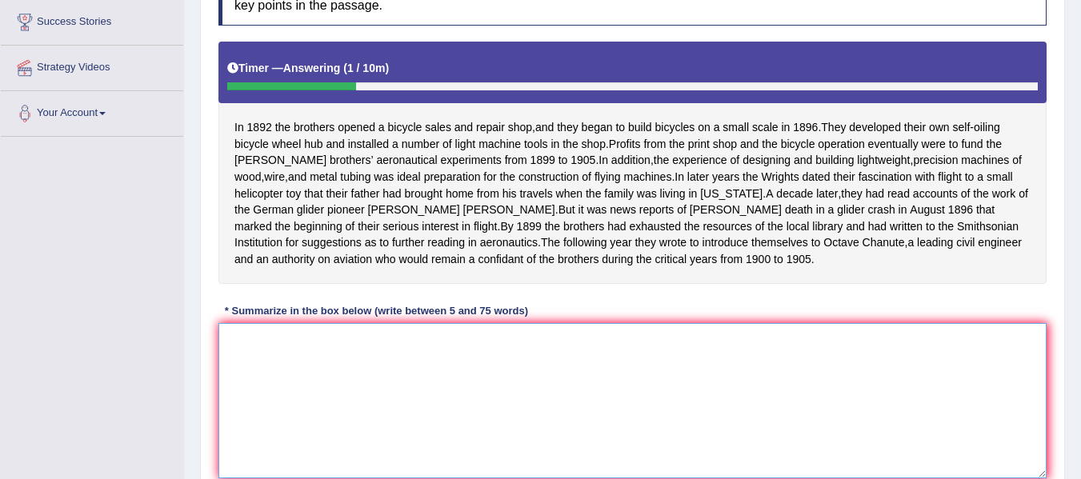
click at [455, 397] on textarea at bounding box center [632, 400] width 828 height 155
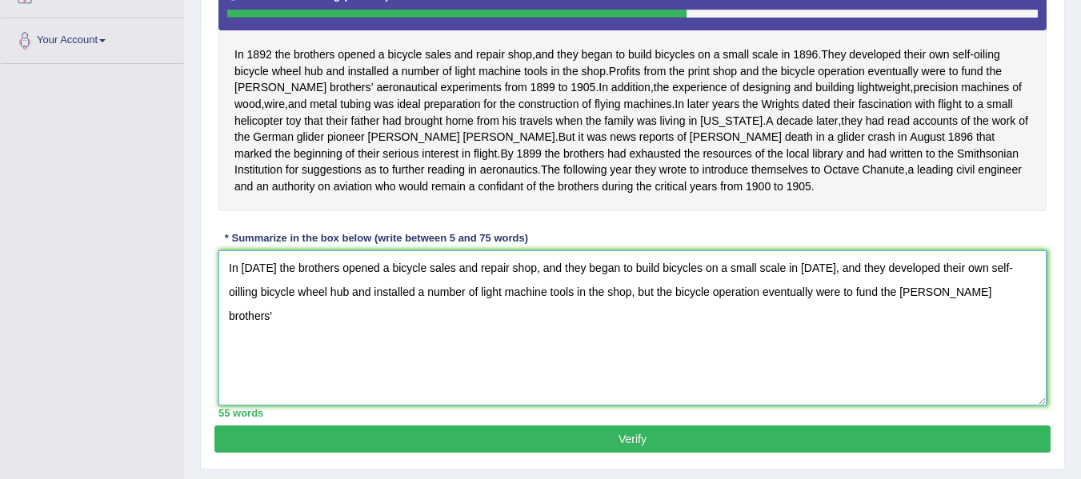
scroll to position [318, 0]
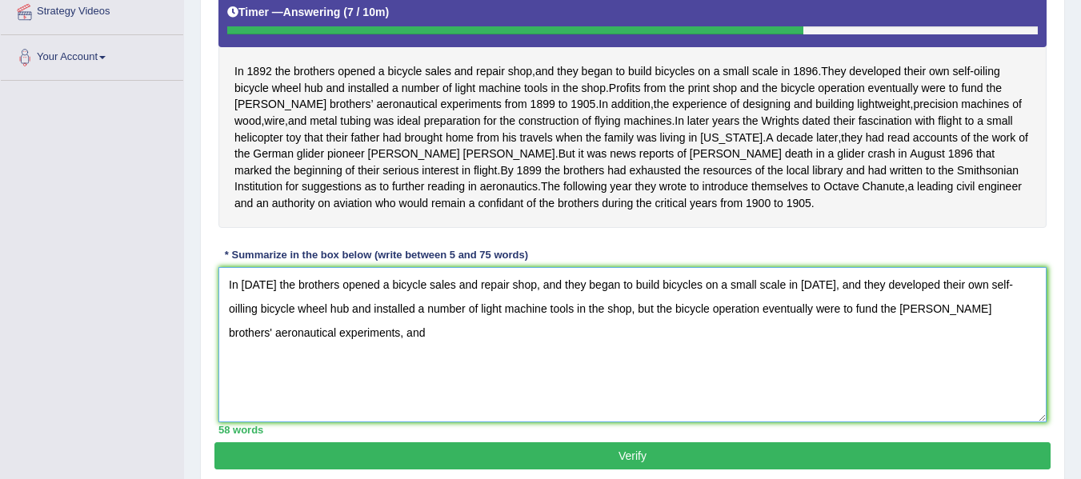
click at [343, 343] on textarea "In 1892 the brothers opened a bicycle sales and repair shop, and they began to …" at bounding box center [632, 344] width 828 height 155
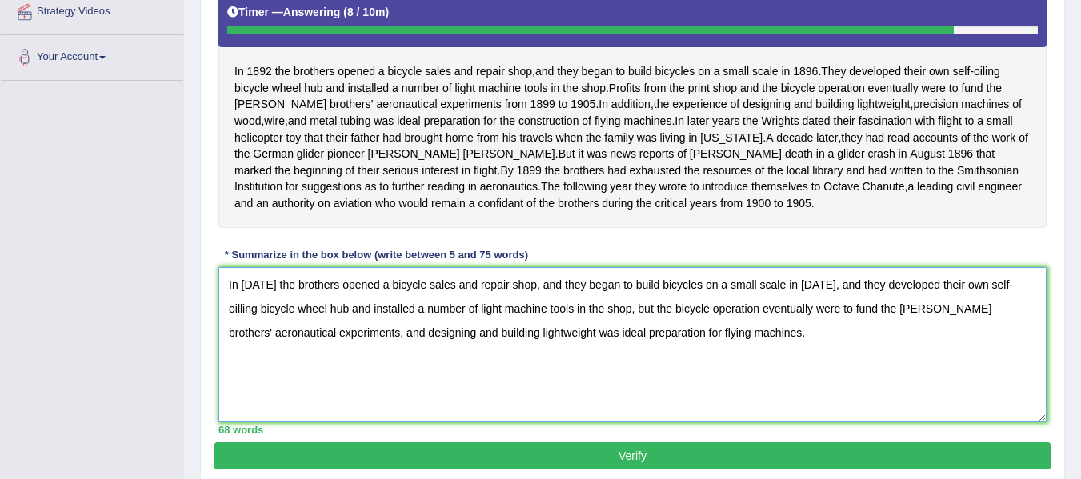
scroll to position [394, 0]
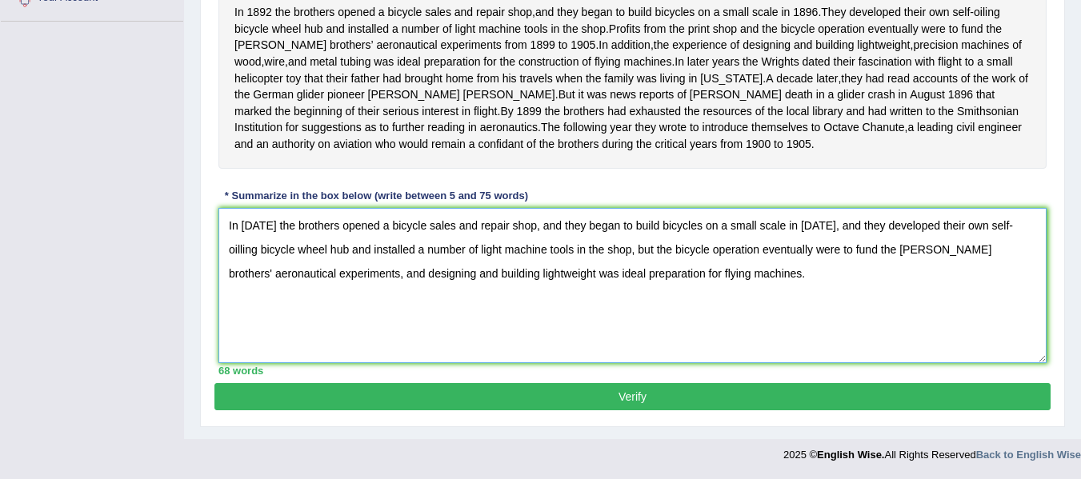
type textarea "In 1892 the brothers opened a bicycle sales and repair shop, and they began to …"
click at [740, 403] on button "Verify" at bounding box center [632, 396] width 836 height 27
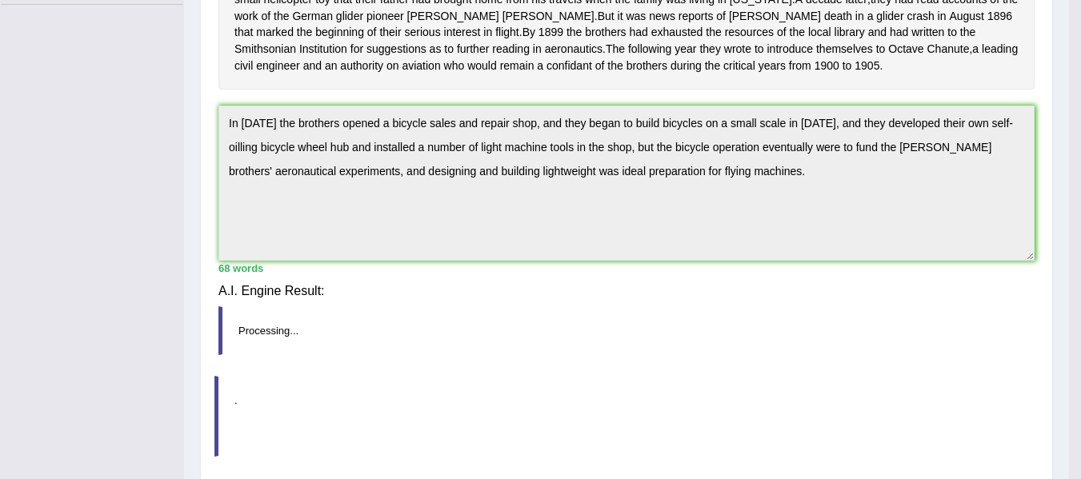
scroll to position [361, 0]
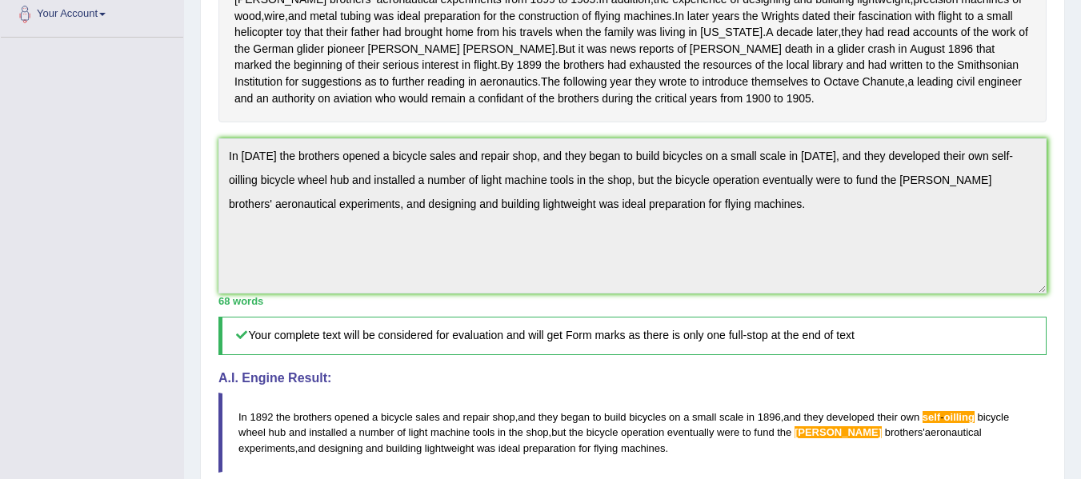
drag, startPoint x: 1092, startPoint y: 260, endPoint x: 1085, endPoint y: 329, distance: 69.2
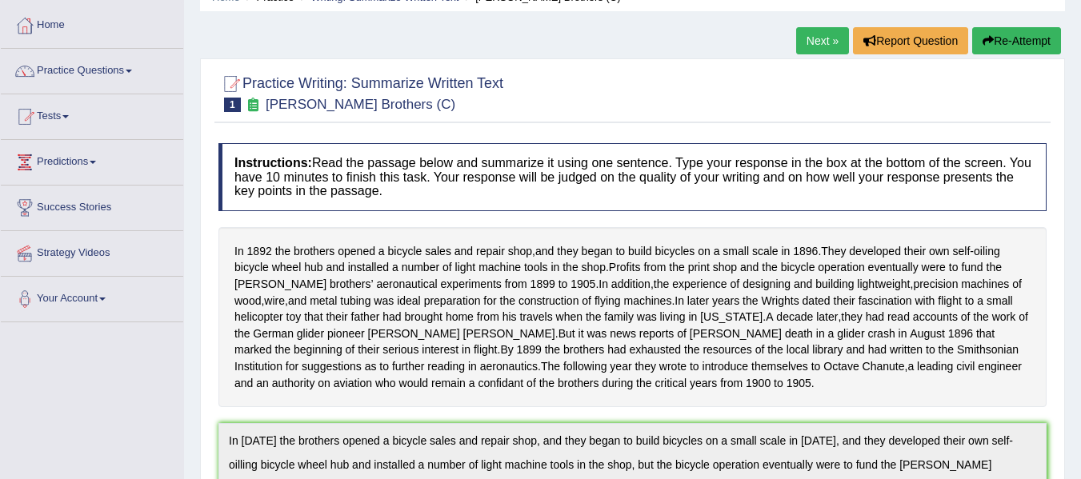
scroll to position [0, 0]
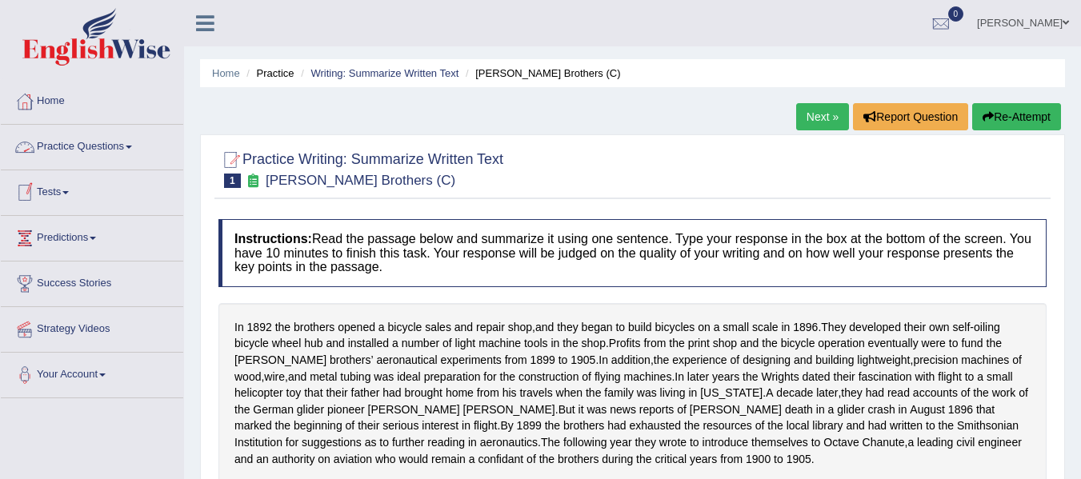
click at [136, 138] on link "Practice Questions" at bounding box center [92, 145] width 182 height 40
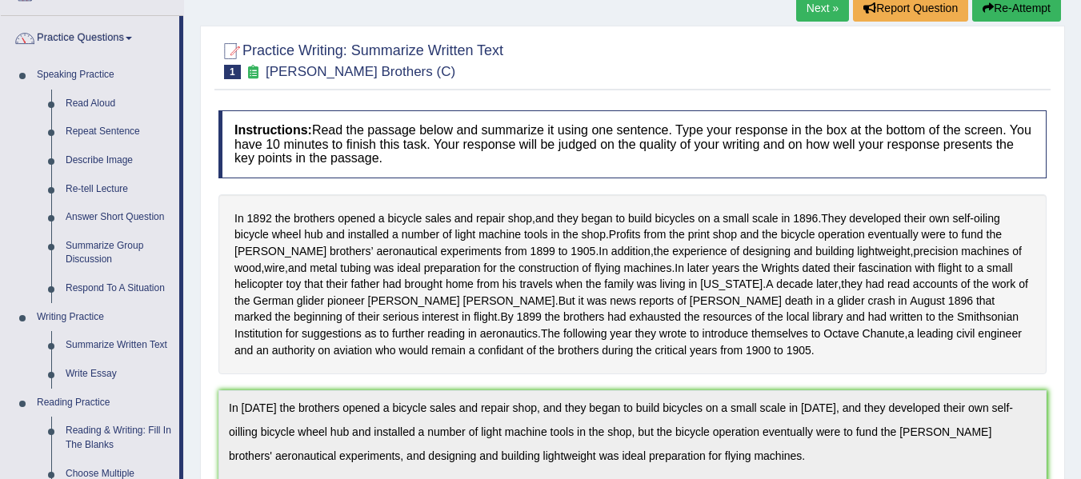
scroll to position [111, 0]
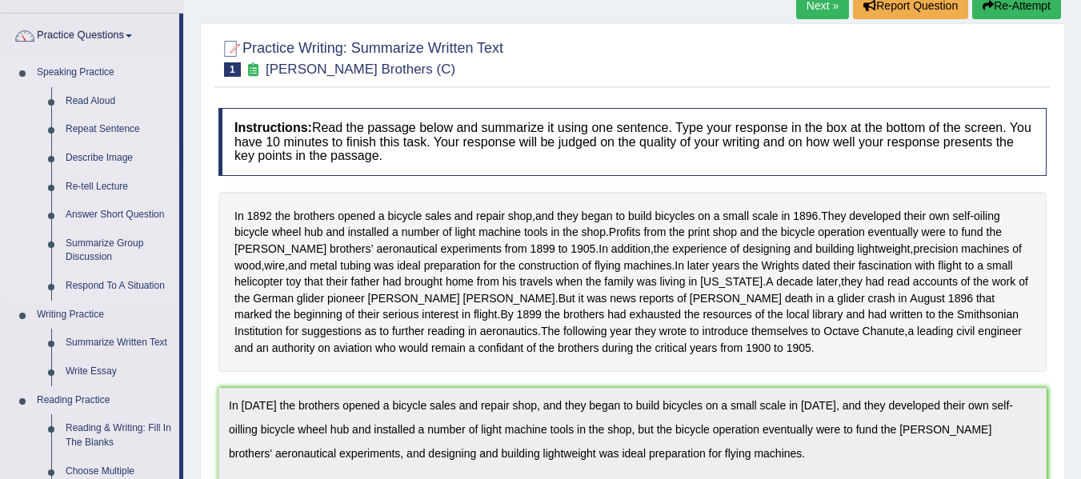
click at [103, 161] on link "Describe Image" at bounding box center [118, 158] width 121 height 29
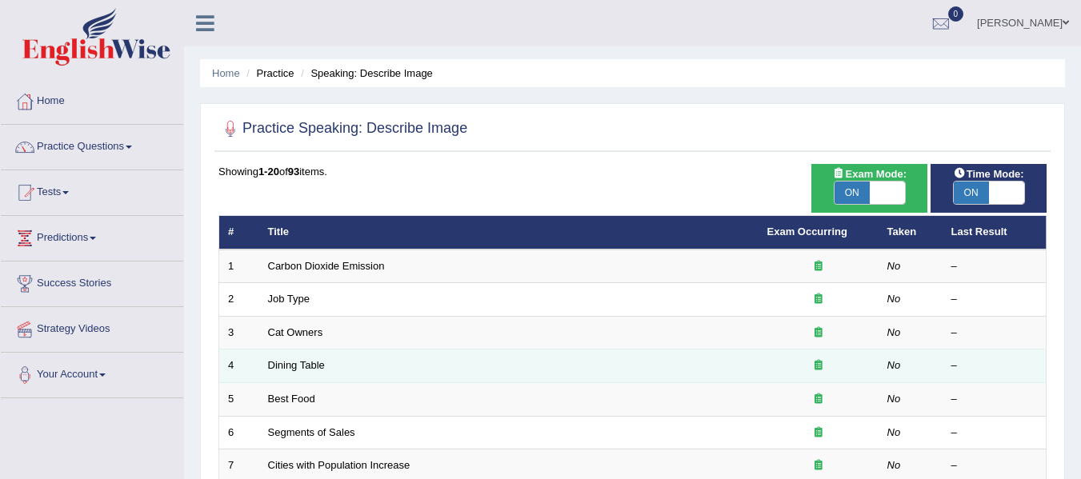
click at [364, 375] on td "Dining Table" at bounding box center [508, 367] width 499 height 34
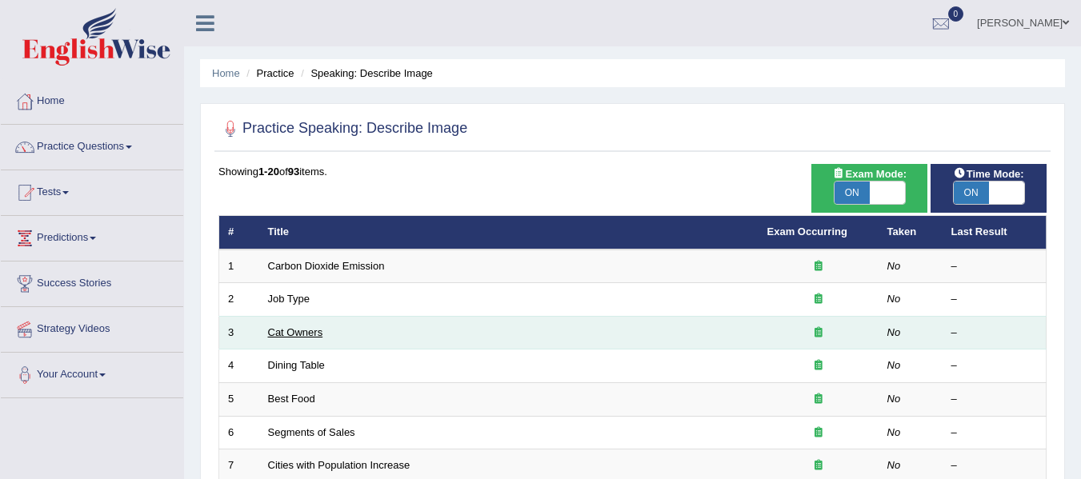
click at [296, 335] on link "Cat Owners" at bounding box center [295, 333] width 55 height 12
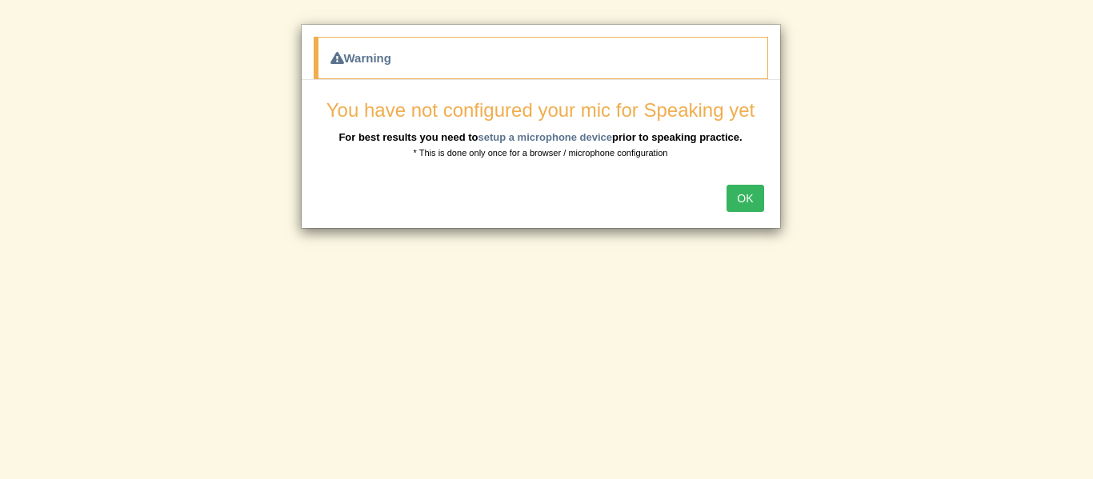
click at [733, 197] on button "OK" at bounding box center [745, 198] width 37 height 27
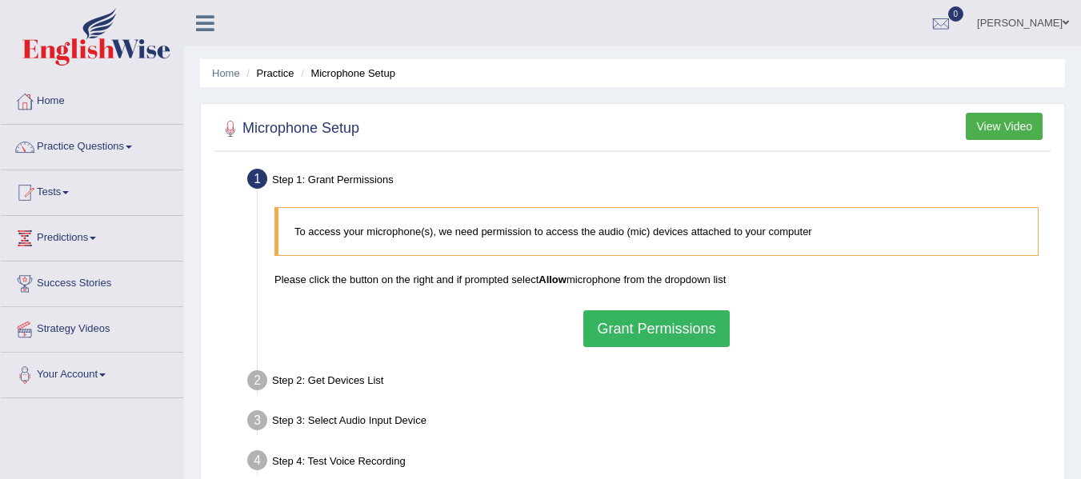
click at [627, 324] on button "Grant Permissions" at bounding box center [656, 329] width 146 height 37
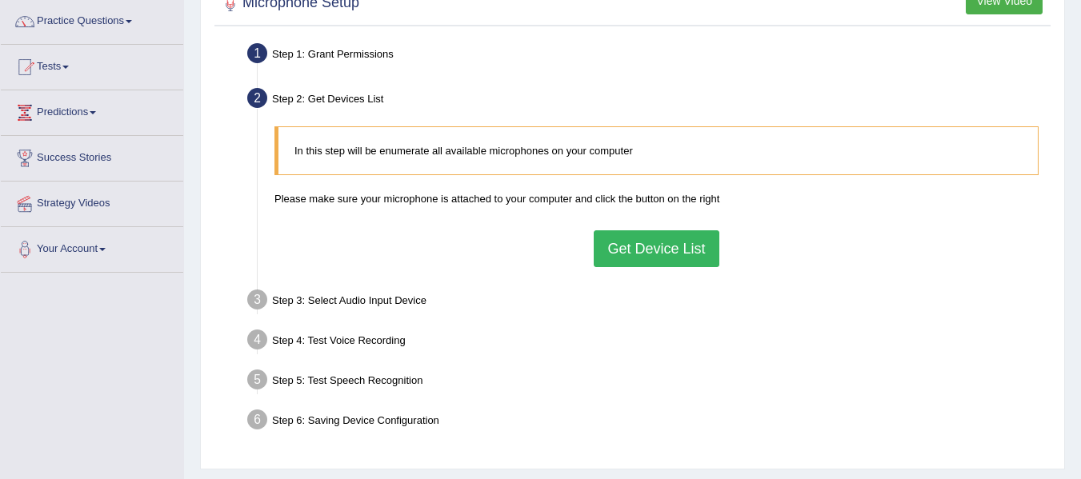
scroll to position [104, 0]
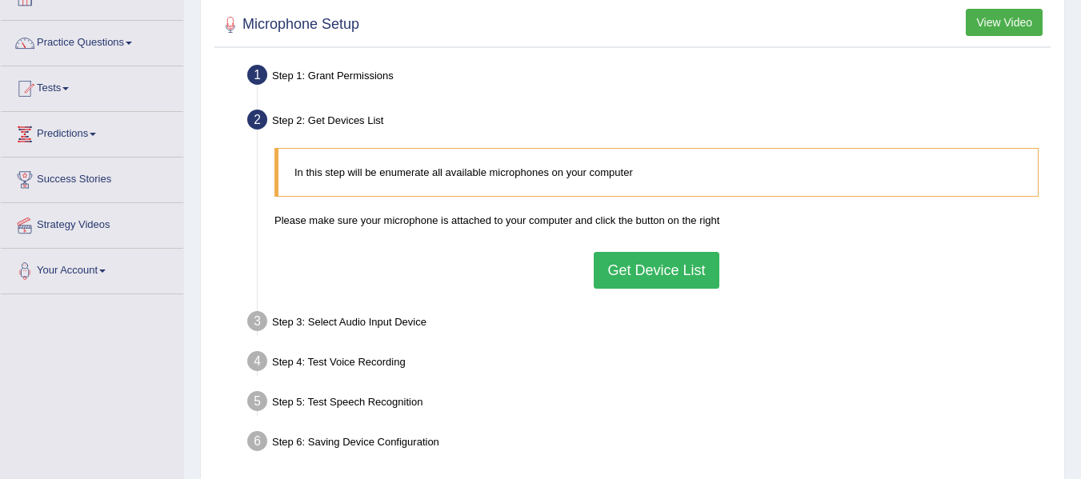
click at [604, 279] on button "Get Device List" at bounding box center [656, 270] width 125 height 37
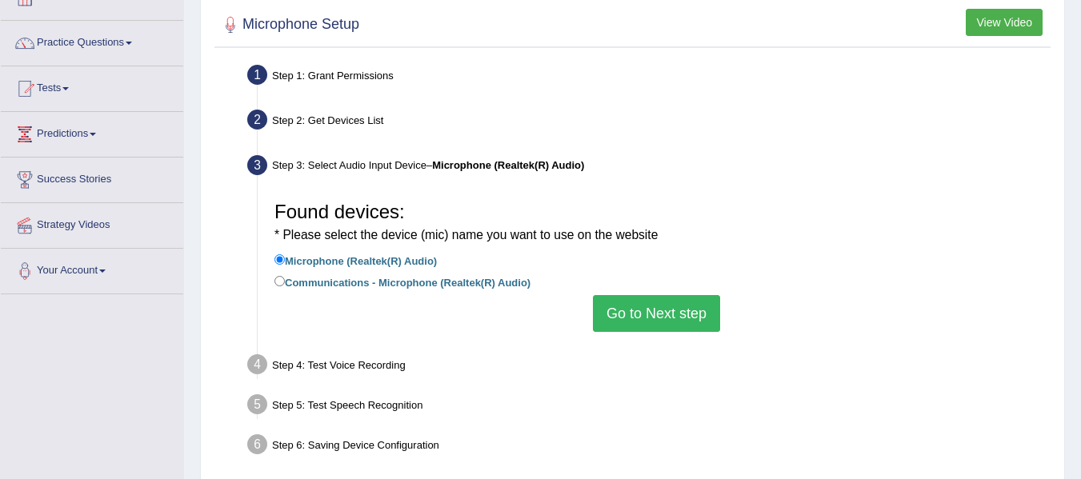
click at [621, 323] on button "Go to Next step" at bounding box center [656, 313] width 127 height 37
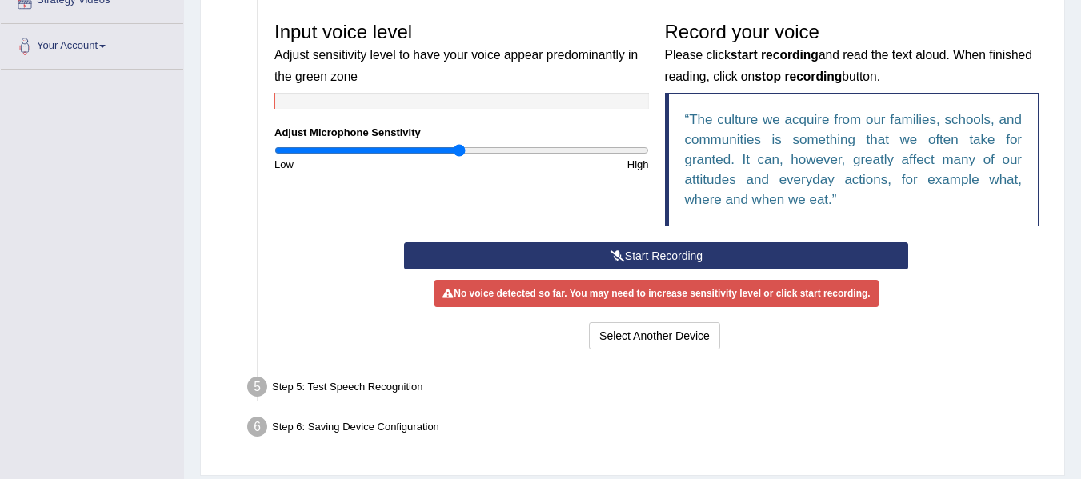
scroll to position [338, 0]
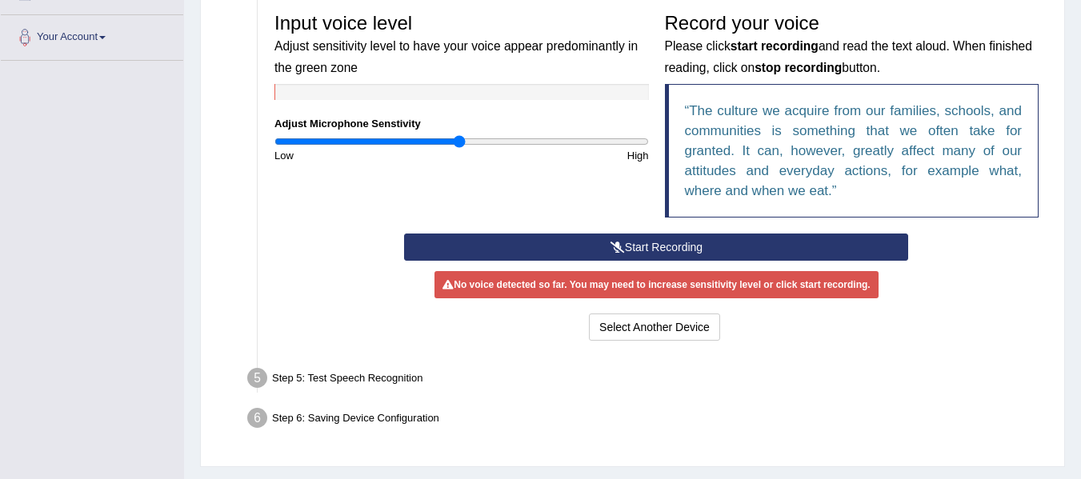
click at [661, 243] on button "Start Recording" at bounding box center [656, 247] width 504 height 27
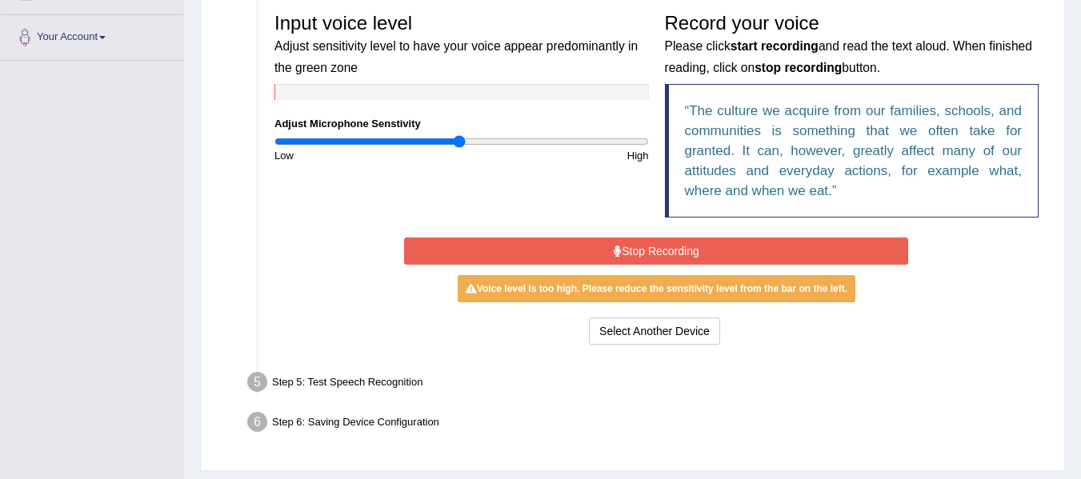
click at [661, 243] on button "Stop Recording" at bounding box center [656, 251] width 504 height 27
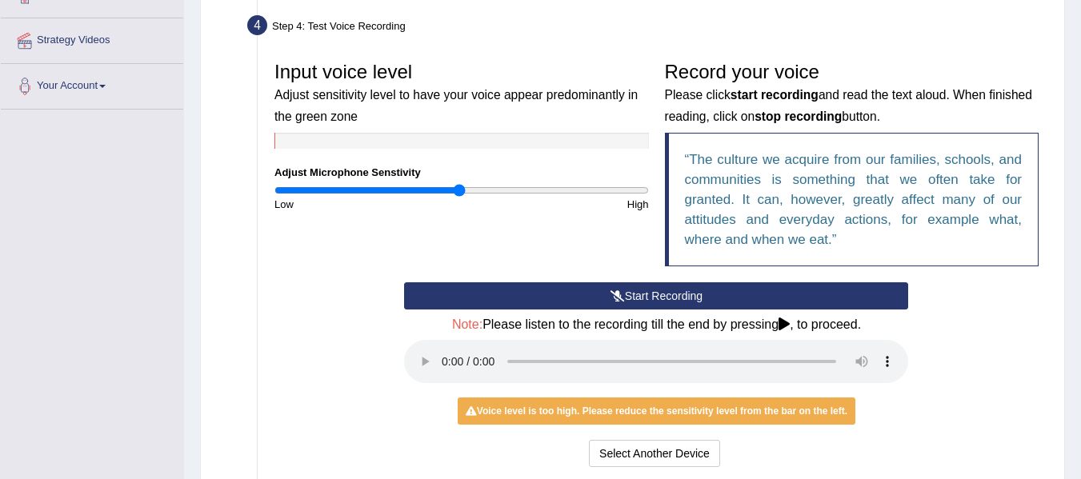
scroll to position [298, 0]
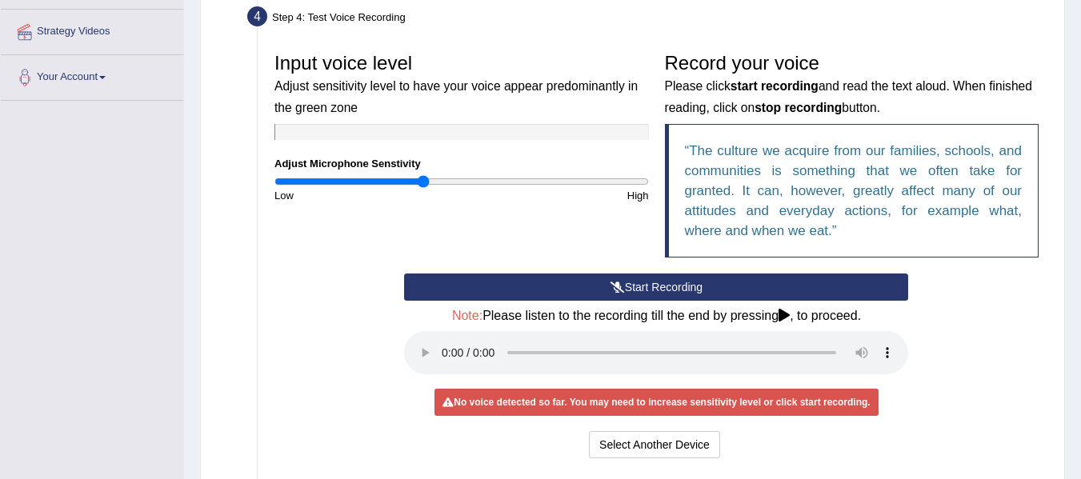
drag, startPoint x: 451, startPoint y: 185, endPoint x: 424, endPoint y: 192, distance: 27.4
click at [424, 188] on input "range" at bounding box center [462, 181] width 375 height 13
click at [593, 284] on button "Start Recording" at bounding box center [656, 287] width 504 height 27
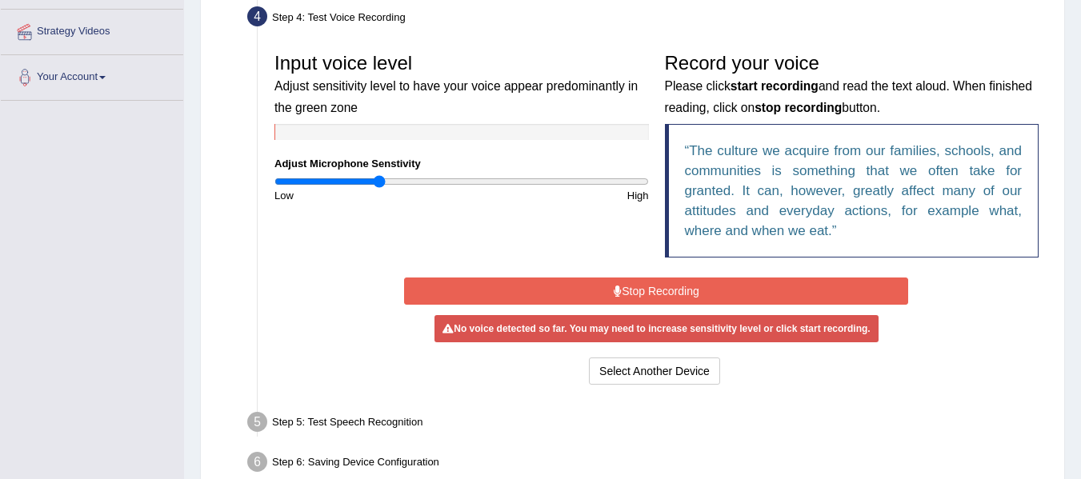
drag, startPoint x: 421, startPoint y: 178, endPoint x: 381, endPoint y: 183, distance: 40.4
click at [381, 183] on input "range" at bounding box center [462, 181] width 375 height 13
drag, startPoint x: 381, startPoint y: 183, endPoint x: 465, endPoint y: 191, distance: 84.4
type input "1.02"
click at [465, 188] on input "range" at bounding box center [462, 181] width 375 height 13
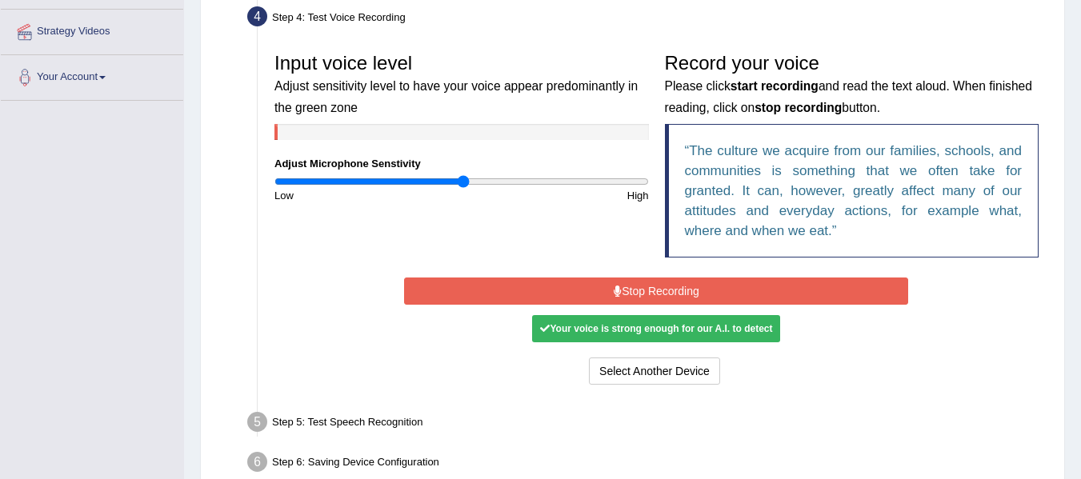
click at [667, 331] on div "Your voice is strong enough for our A.I. to detect" at bounding box center [656, 328] width 248 height 27
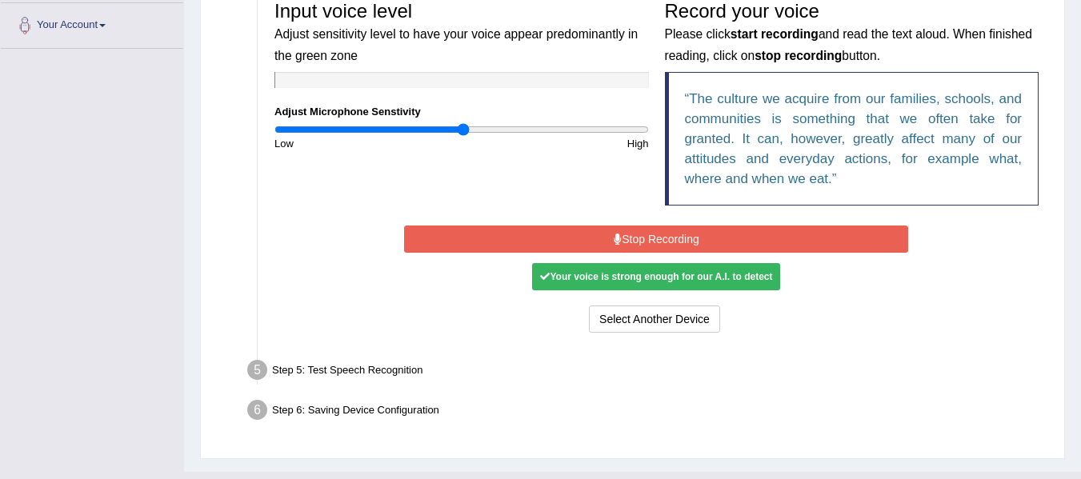
scroll to position [383, 0]
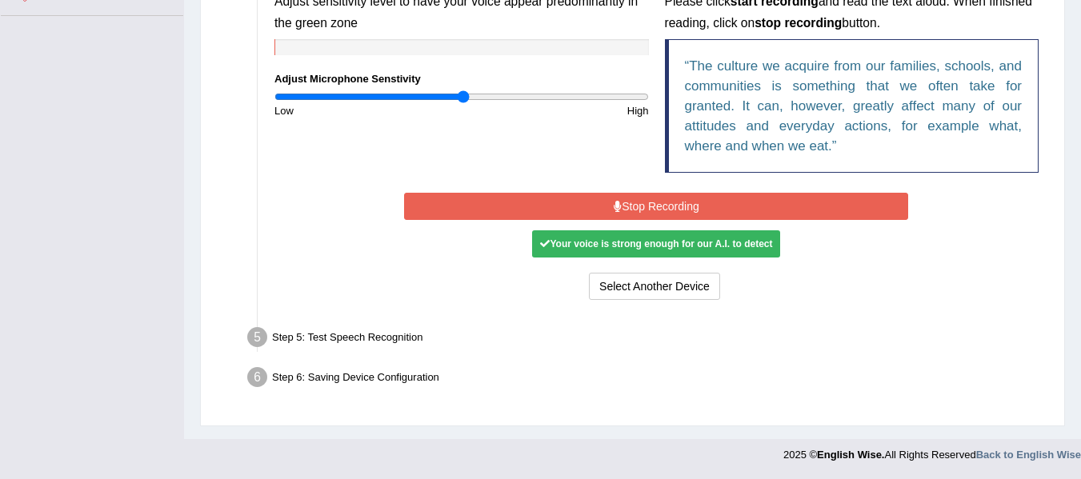
click at [596, 208] on button "Stop Recording" at bounding box center [656, 206] width 504 height 27
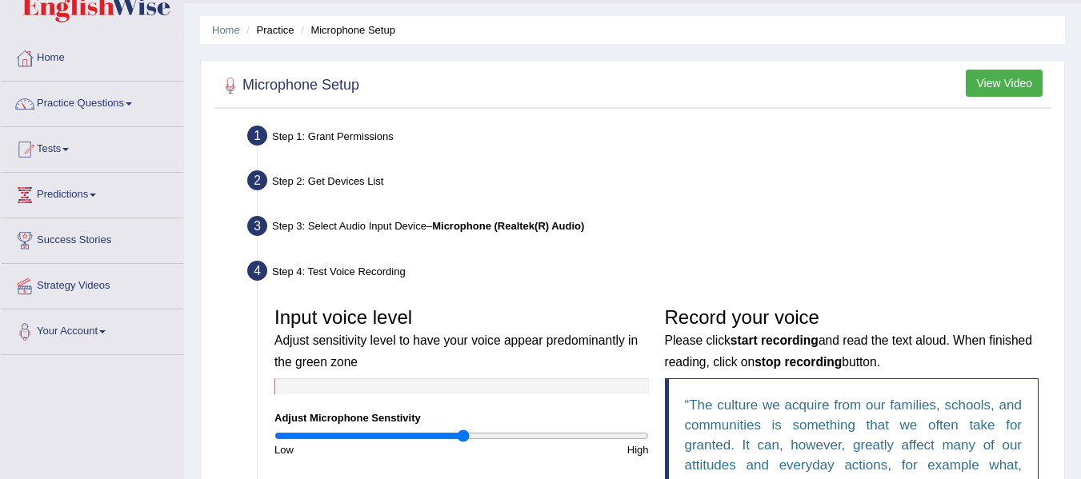
scroll to position [53, 0]
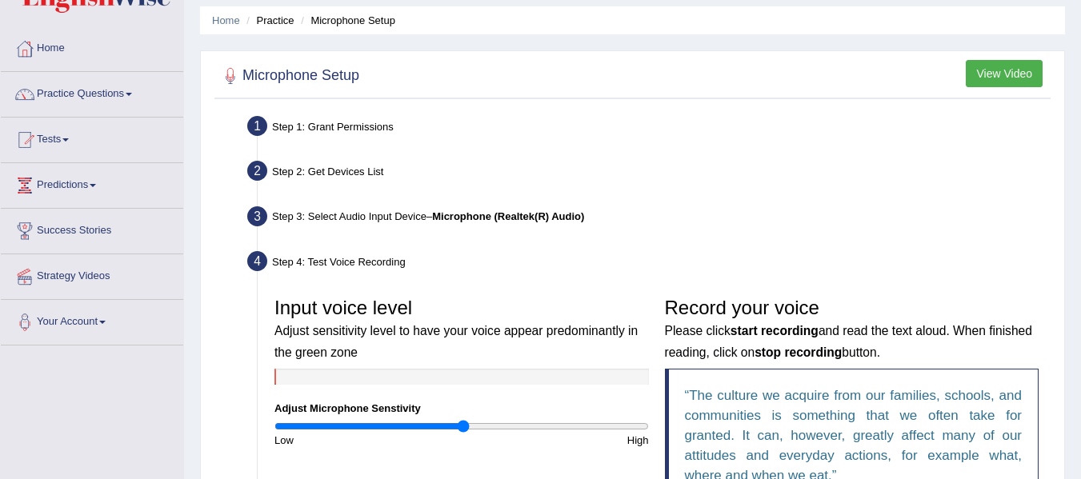
click at [1005, 68] on button "View Video" at bounding box center [1004, 73] width 77 height 27
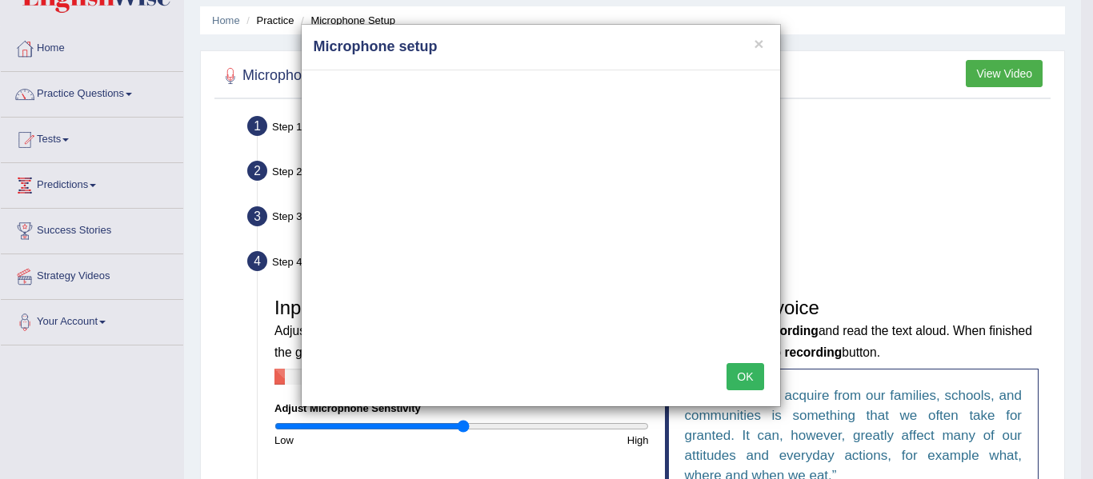
click at [741, 373] on button "OK" at bounding box center [745, 376] width 37 height 27
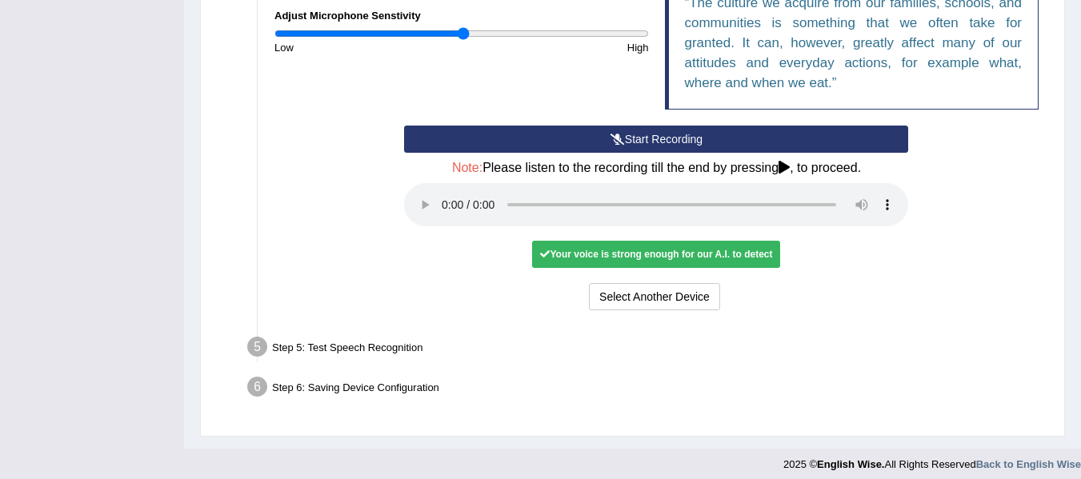
scroll to position [455, 0]
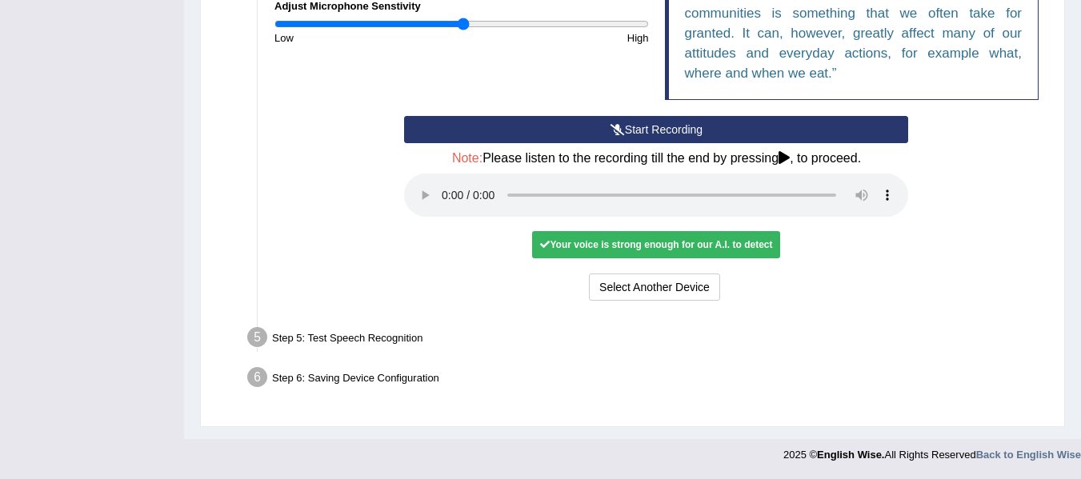
click at [382, 379] on div "Step 6: Saving Device Configuration" at bounding box center [648, 380] width 817 height 35
click at [637, 245] on div "Your voice is strong enough for our A.I. to detect" at bounding box center [656, 244] width 248 height 27
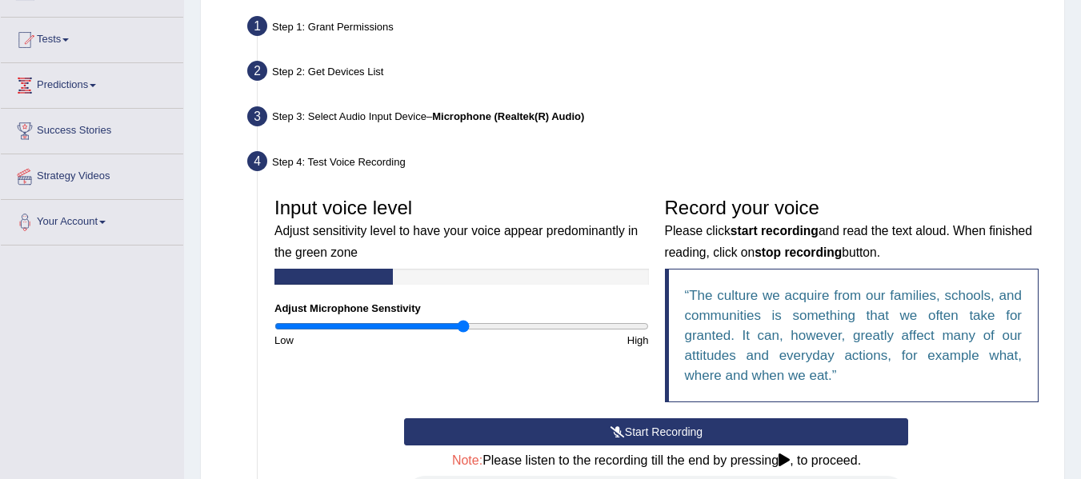
scroll to position [0, 0]
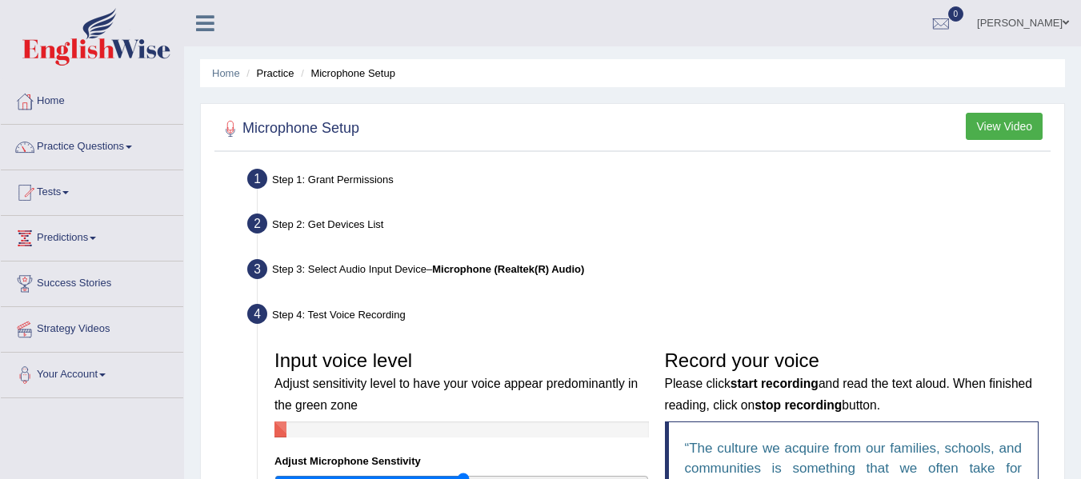
click at [333, 74] on li "Microphone Setup" at bounding box center [346, 73] width 98 height 15
click at [451, 100] on div "Home Practice Microphone Setup You have already completed the setup earlier wit…" at bounding box center [632, 447] width 897 height 895
click at [267, 76] on li "Practice" at bounding box center [268, 73] width 51 height 15
click at [112, 156] on link "Practice Questions" at bounding box center [92, 145] width 182 height 40
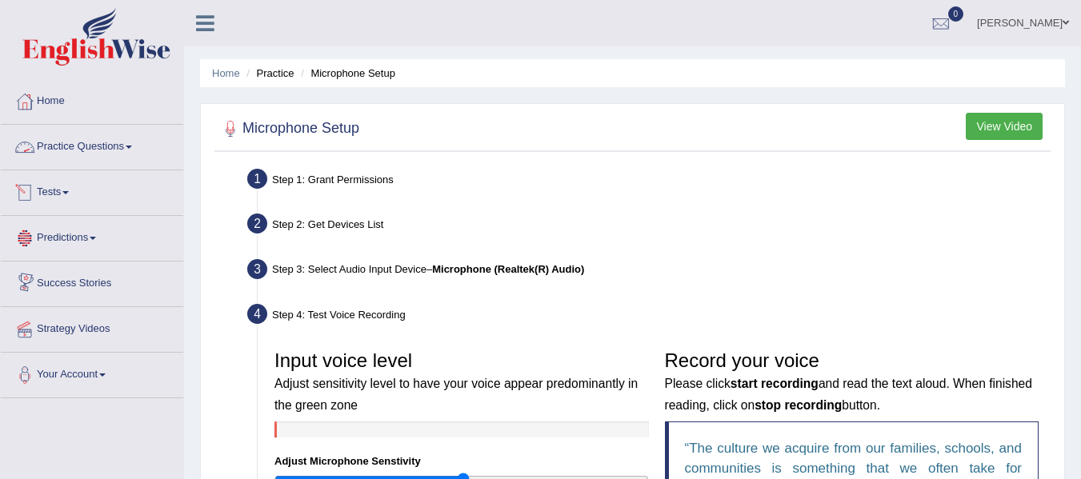
click at [128, 147] on link "Practice Questions" at bounding box center [92, 145] width 182 height 40
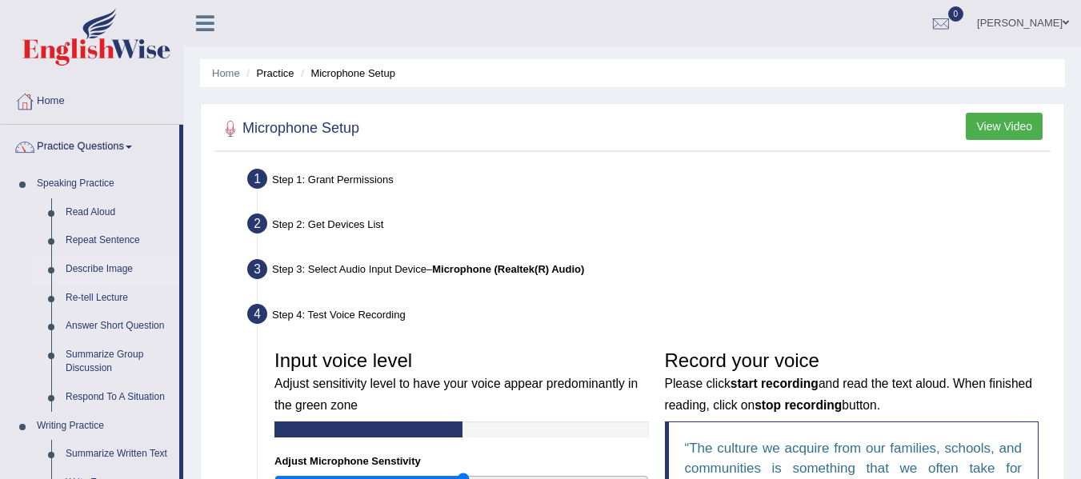
click at [79, 275] on link "Describe Image" at bounding box center [118, 269] width 121 height 29
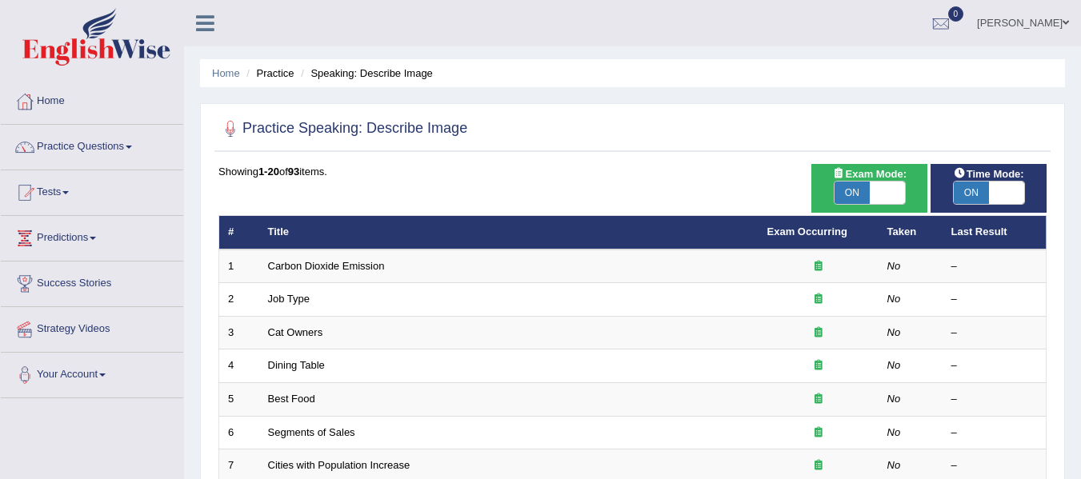
click at [289, 370] on link "Dining Table" at bounding box center [296, 365] width 57 height 12
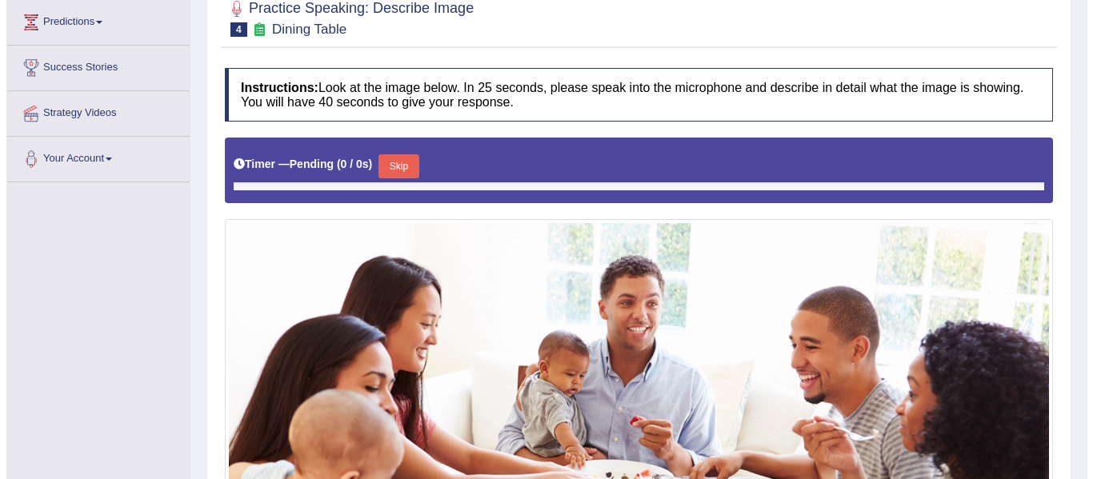
scroll to position [399, 0]
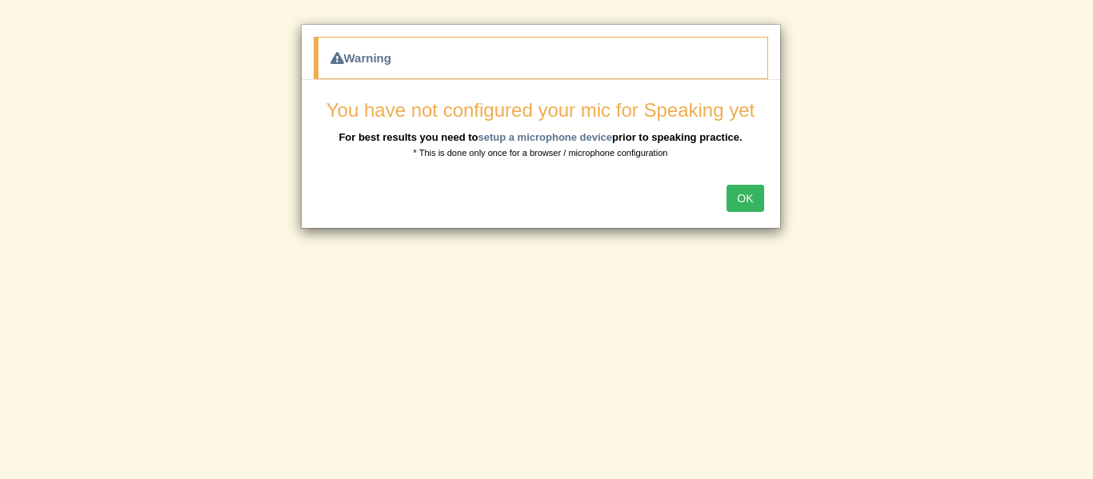
drag, startPoint x: 0, startPoint y: 0, endPoint x: 1089, endPoint y: 386, distance: 1155.6
click at [740, 210] on button "OK" at bounding box center [745, 198] width 37 height 27
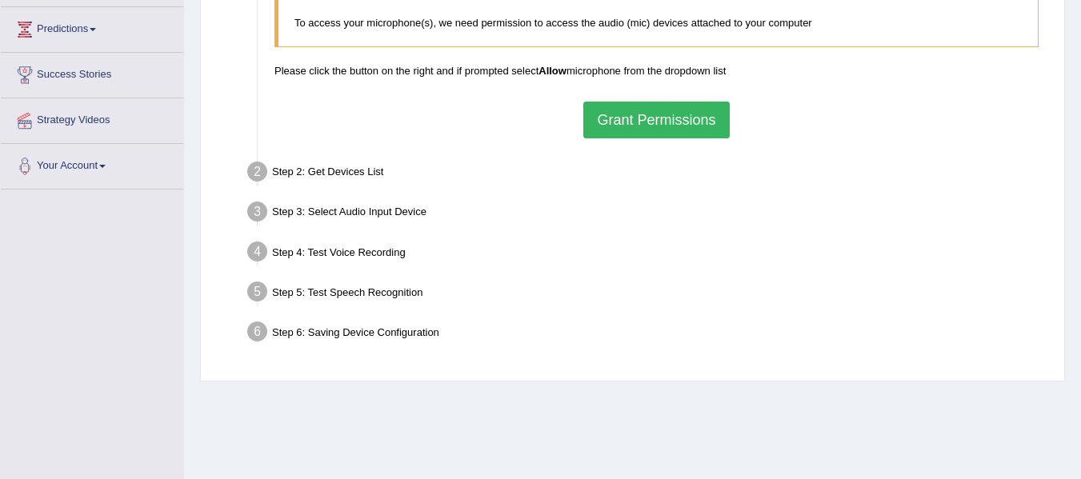
scroll to position [214, 0]
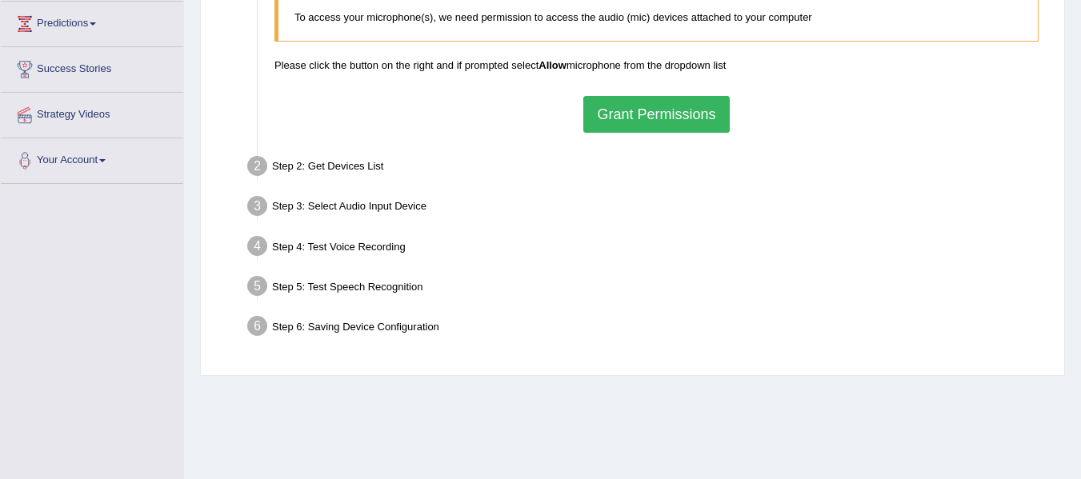
click at [666, 115] on button "Grant Permissions" at bounding box center [656, 114] width 146 height 37
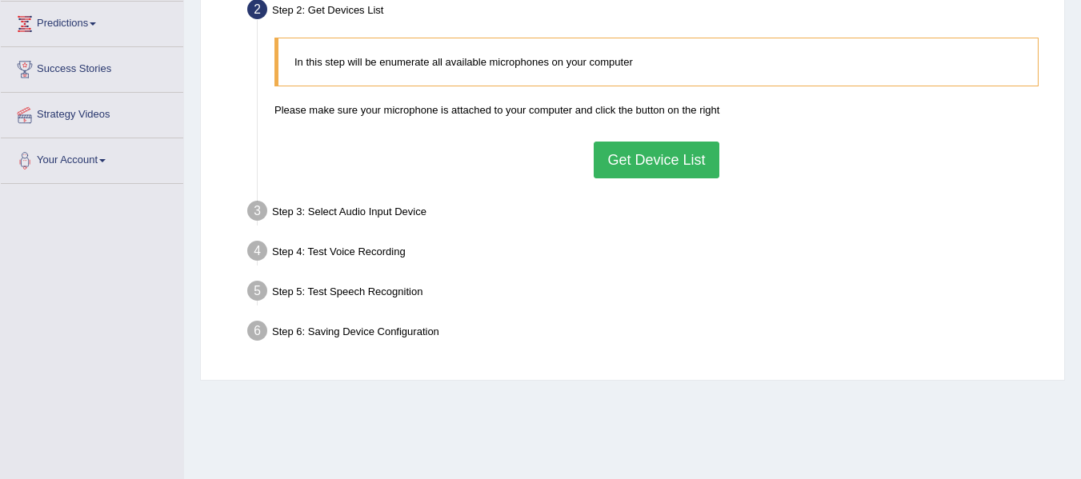
click at [615, 154] on button "Get Device List" at bounding box center [656, 160] width 125 height 37
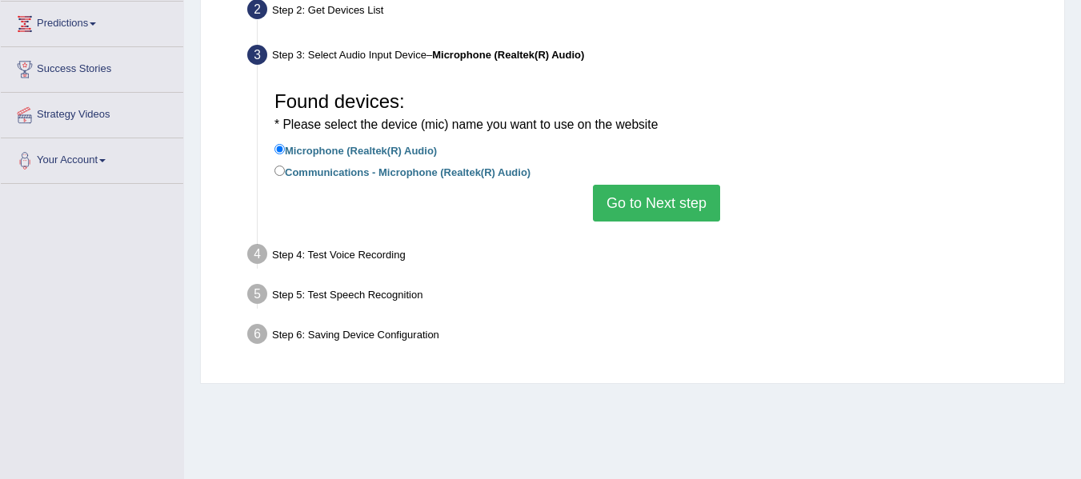
click at [671, 198] on button "Go to Next step" at bounding box center [656, 203] width 127 height 37
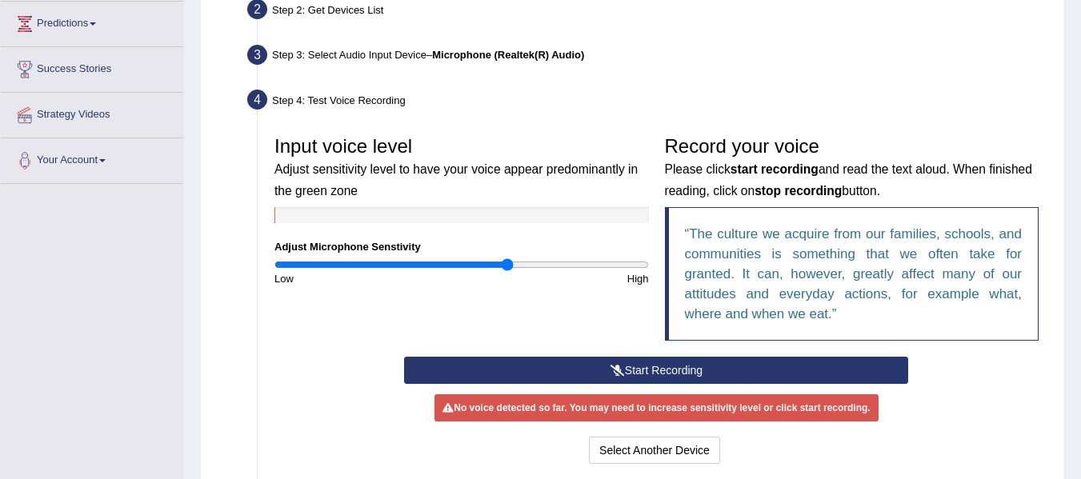
drag, startPoint x: 462, startPoint y: 263, endPoint x: 509, endPoint y: 267, distance: 47.3
click at [509, 267] on input "range" at bounding box center [462, 265] width 375 height 13
drag, startPoint x: 509, startPoint y: 267, endPoint x: 476, endPoint y: 277, distance: 34.4
click at [476, 271] on input "range" at bounding box center [462, 265] width 375 height 13
drag, startPoint x: 476, startPoint y: 277, endPoint x: 477, endPoint y: 263, distance: 13.6
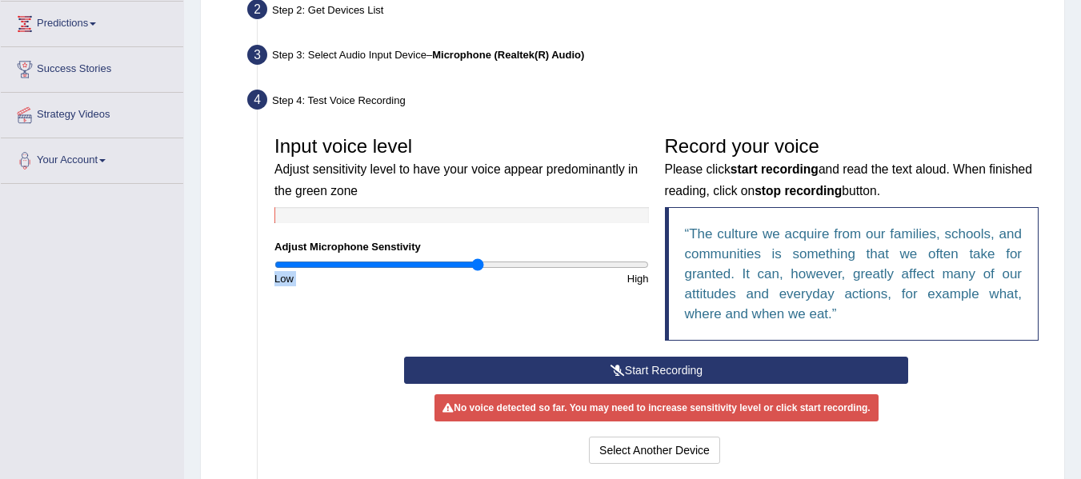
click at [477, 263] on div "Input voice level Adjust sensitivity level to have your voice appear predominan…" at bounding box center [462, 207] width 391 height 158
click at [477, 266] on input "range" at bounding box center [462, 265] width 375 height 13
drag, startPoint x: 477, startPoint y: 266, endPoint x: 460, endPoint y: 270, distance: 17.3
click at [460, 270] on input "range" at bounding box center [462, 265] width 375 height 13
type input "1.12"
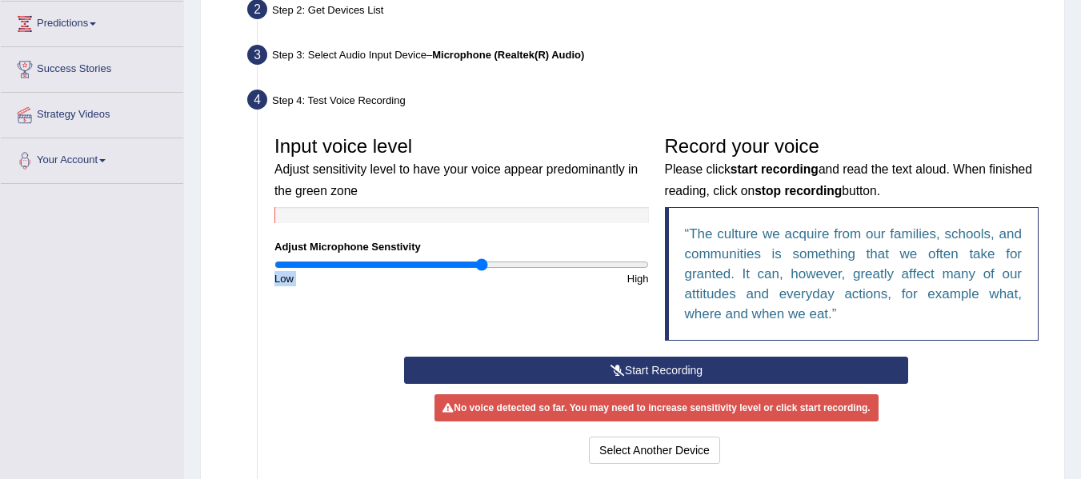
click at [483, 266] on input "range" at bounding box center [462, 265] width 375 height 13
click at [588, 375] on button "Start Recording" at bounding box center [656, 370] width 504 height 27
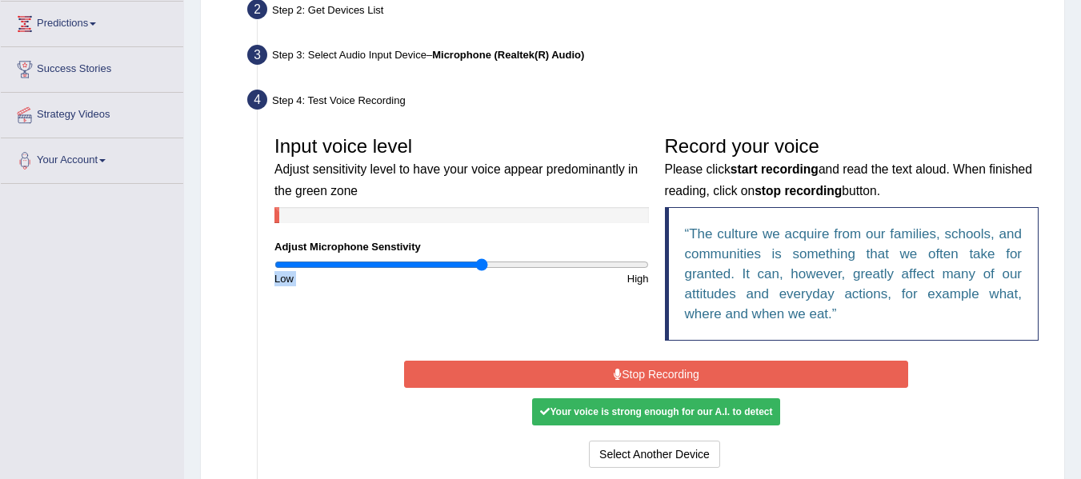
click at [588, 375] on button "Stop Recording" at bounding box center [656, 374] width 504 height 27
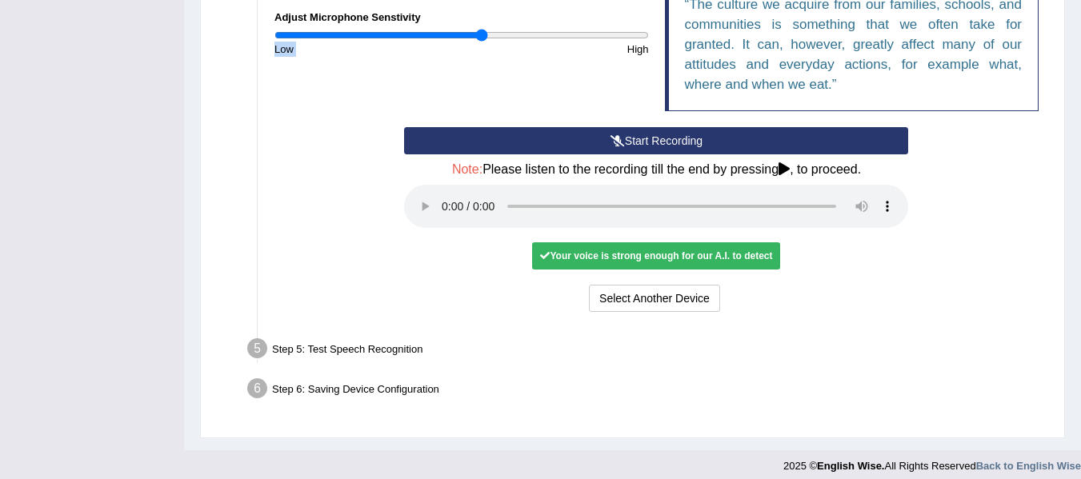
scroll to position [455, 0]
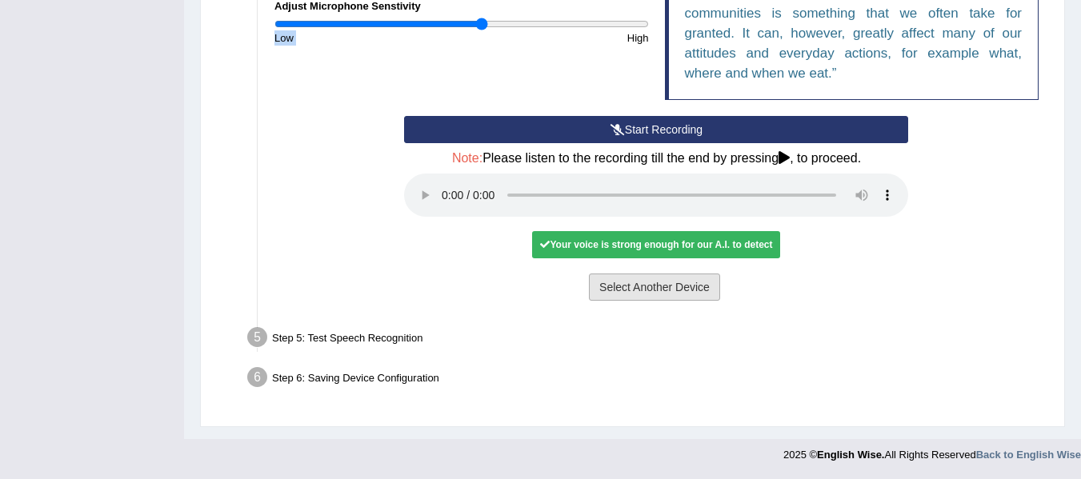
click at [644, 287] on button "Select Another Device" at bounding box center [654, 287] width 131 height 27
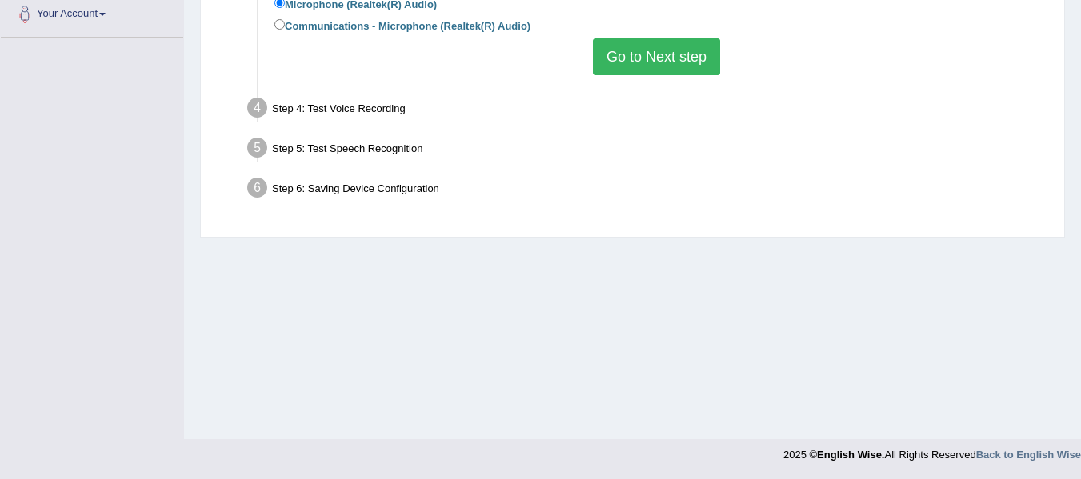
click at [671, 64] on button "Go to Next step" at bounding box center [656, 56] width 127 height 37
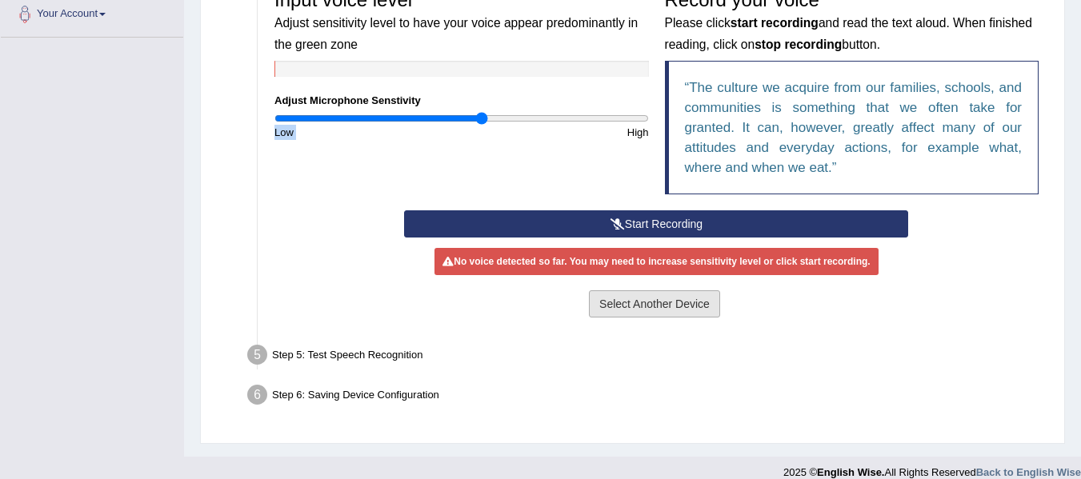
click at [648, 315] on button "Select Another Device" at bounding box center [654, 304] width 131 height 27
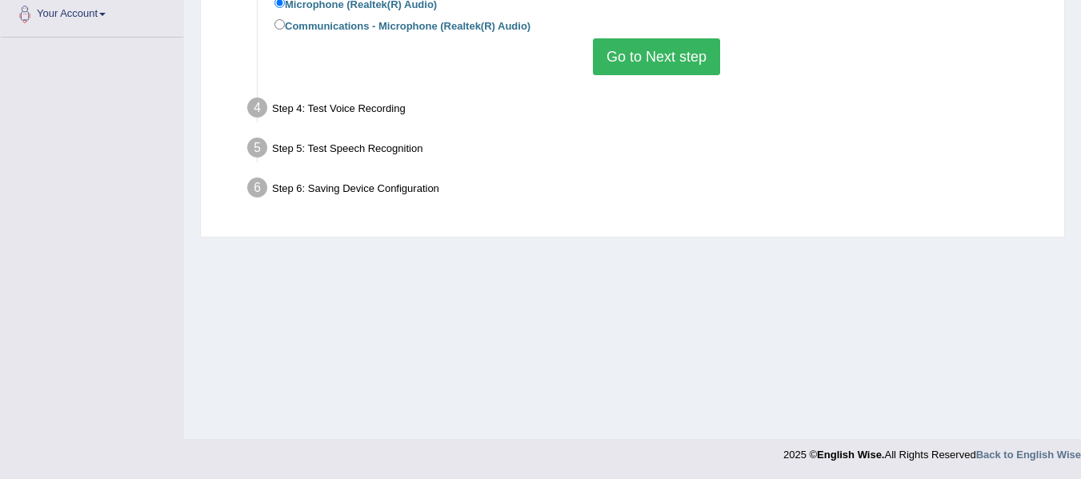
scroll to position [0, 0]
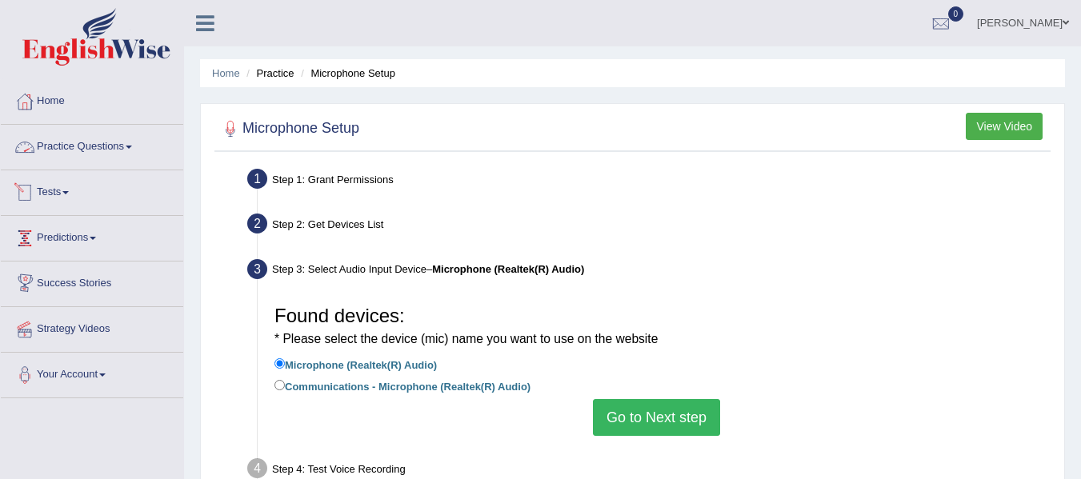
click at [132, 146] on span at bounding box center [129, 147] width 6 height 3
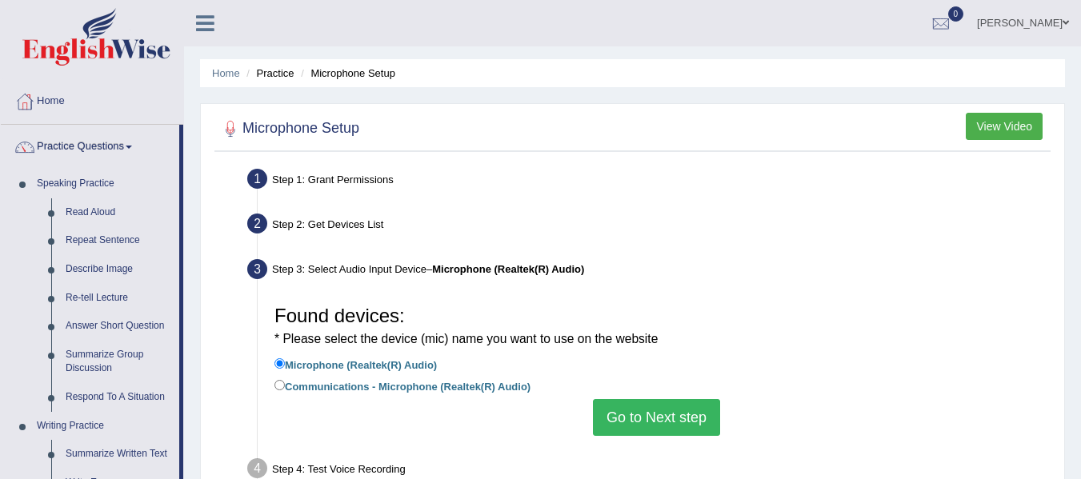
click at [1012, 128] on button "View Video" at bounding box center [1004, 126] width 77 height 27
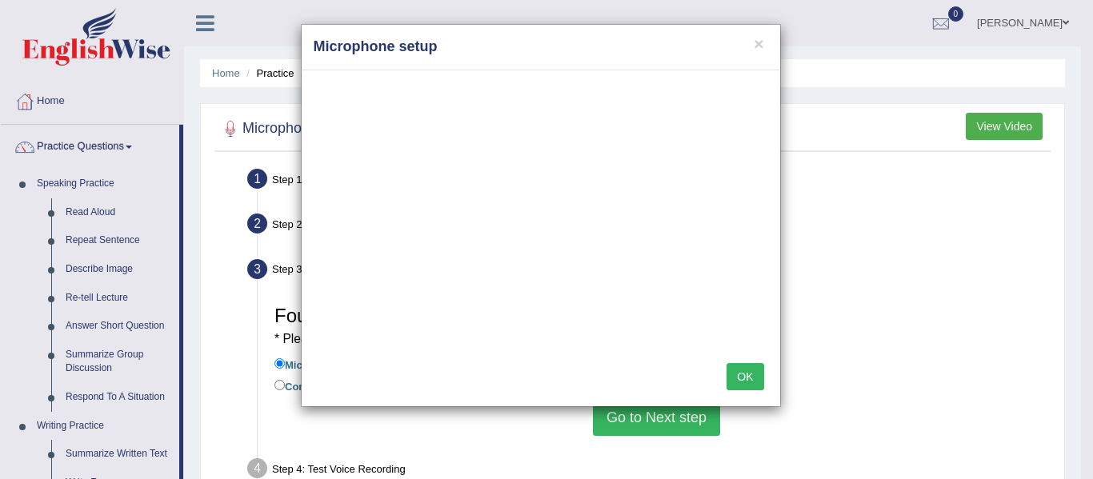
click at [752, 42] on h4 "Microphone setup" at bounding box center [541, 47] width 455 height 21
click at [758, 45] on button "×" at bounding box center [759, 43] width 10 height 17
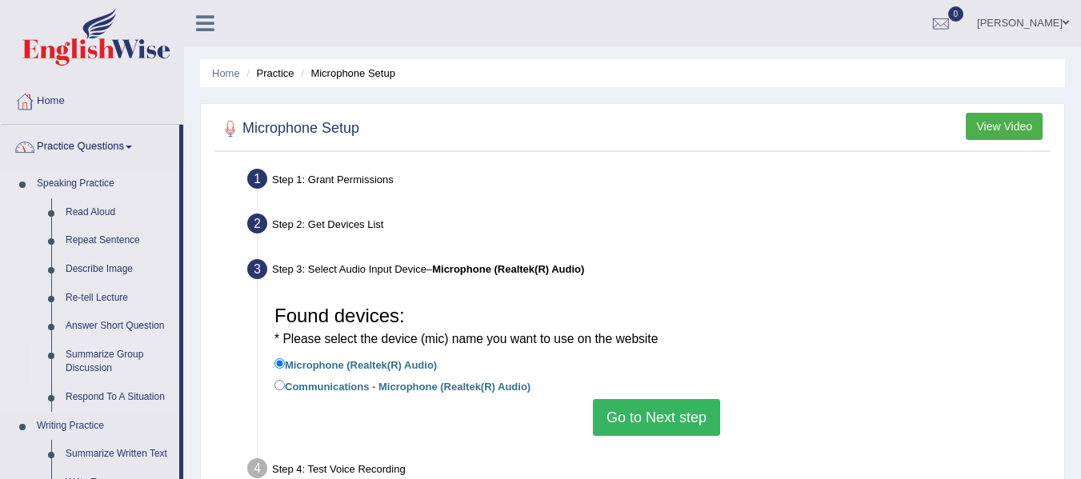
drag, startPoint x: 180, startPoint y: 178, endPoint x: 148, endPoint y: 383, distance: 207.4
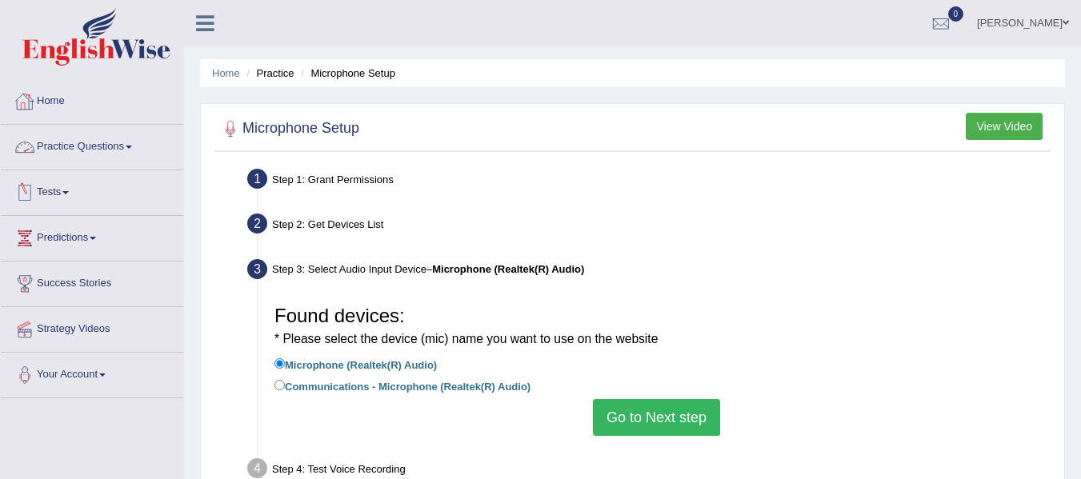
click at [130, 146] on link "Practice Questions" at bounding box center [92, 145] width 182 height 40
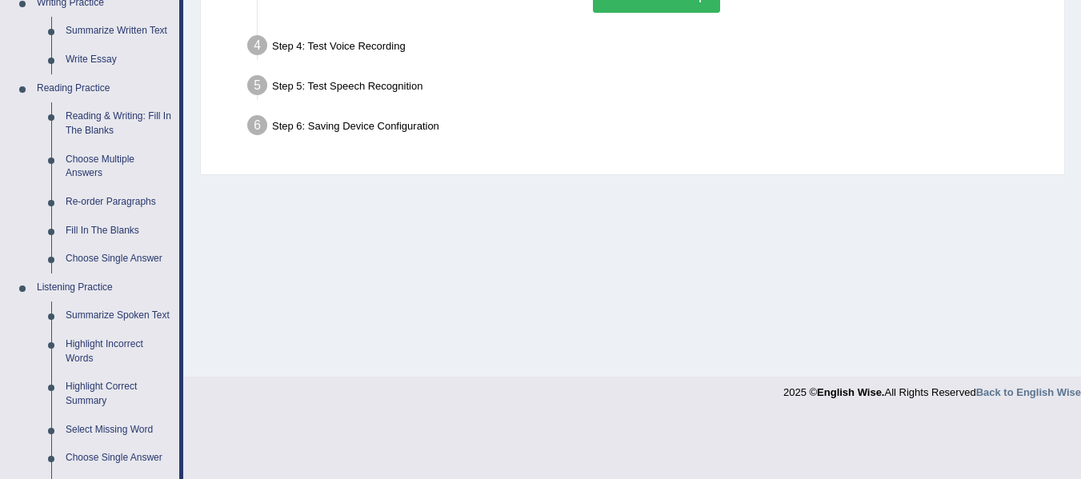
scroll to position [412, 0]
